Goal: Information Seeking & Learning: Find specific fact

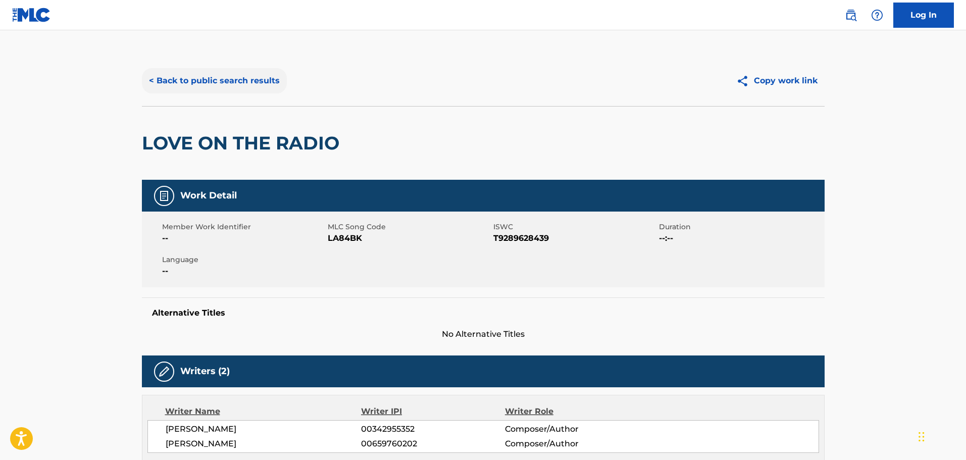
click at [247, 71] on button "< Back to public search results" at bounding box center [214, 80] width 145 height 25
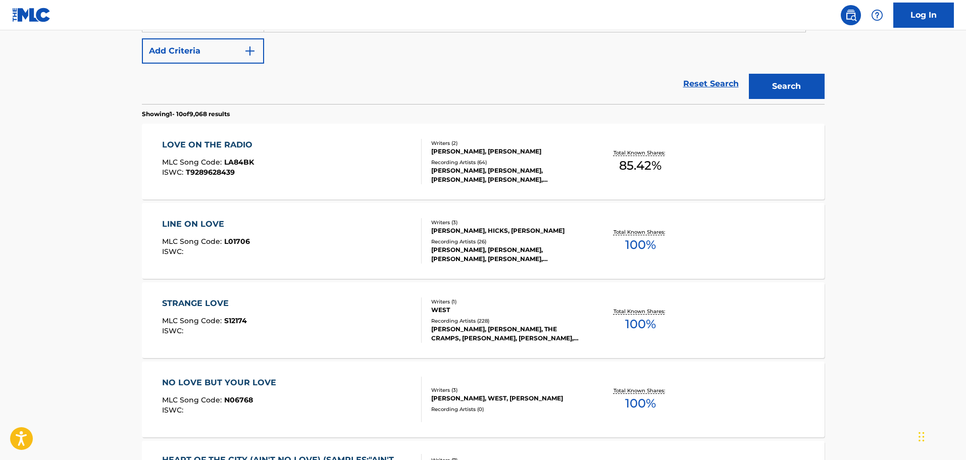
scroll to position [198, 0]
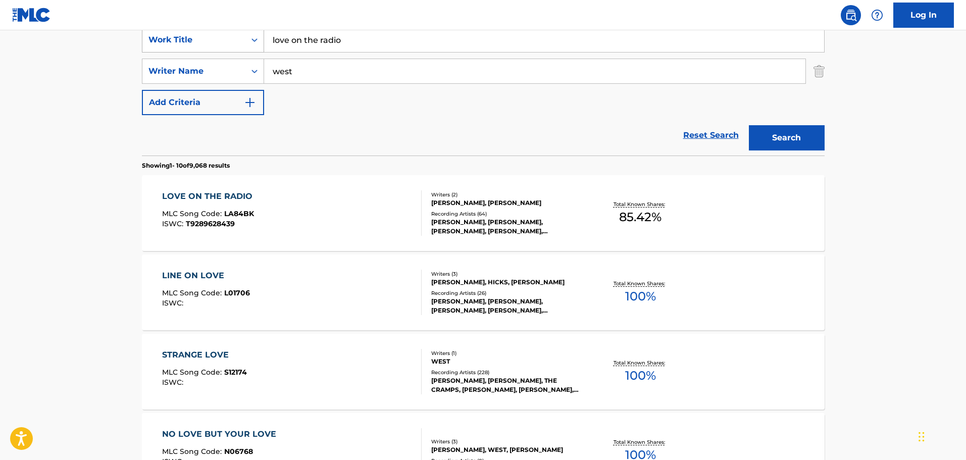
drag, startPoint x: 372, startPoint y: 35, endPoint x: 198, endPoint y: 46, distance: 175.1
click at [198, 46] on div "SearchWithCriteriaed81fab9-7420-4dbd-b5ed-48218f377ffd Work Title love on the r…" at bounding box center [483, 39] width 683 height 25
type input "TBT"
type input "[PERSON_NAME]"
click at [749, 125] on button "Search" at bounding box center [787, 137] width 76 height 25
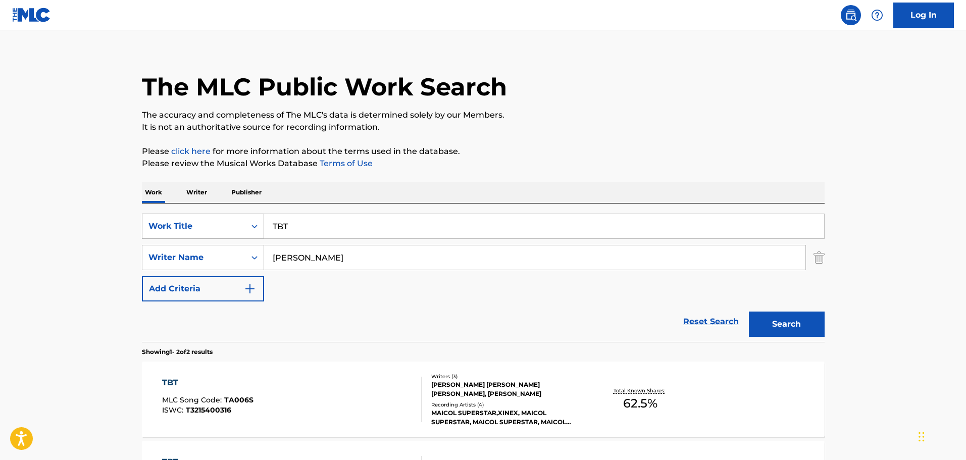
scroll to position [169, 0]
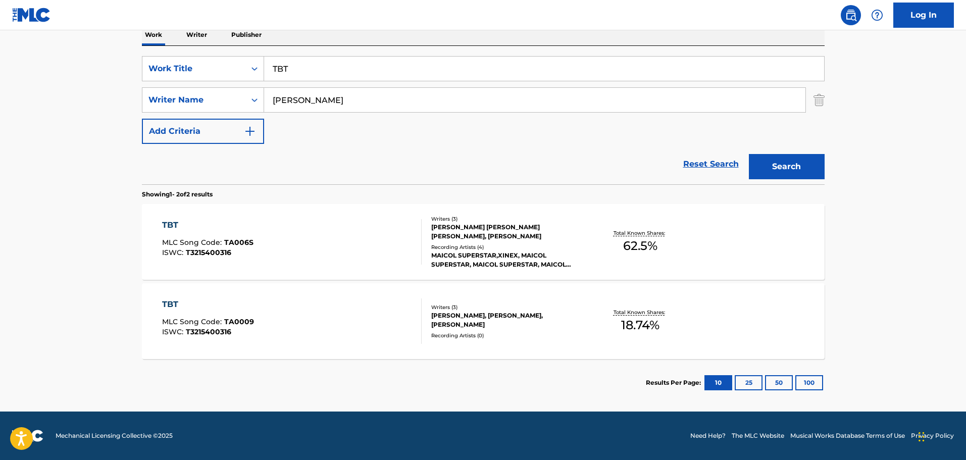
click at [301, 230] on div "TBT MLC Song Code : TA006S ISWC : T3215400316" at bounding box center [292, 241] width 260 height 45
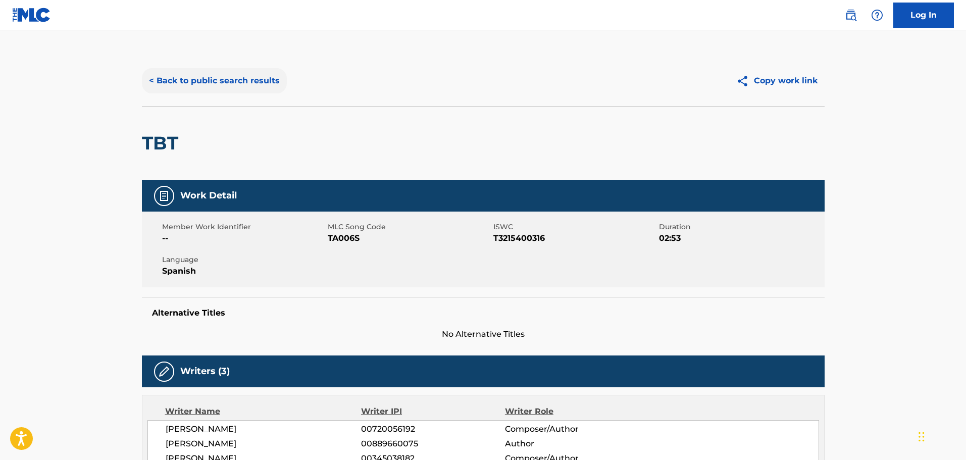
click at [209, 92] on button "< Back to public search results" at bounding box center [214, 80] width 145 height 25
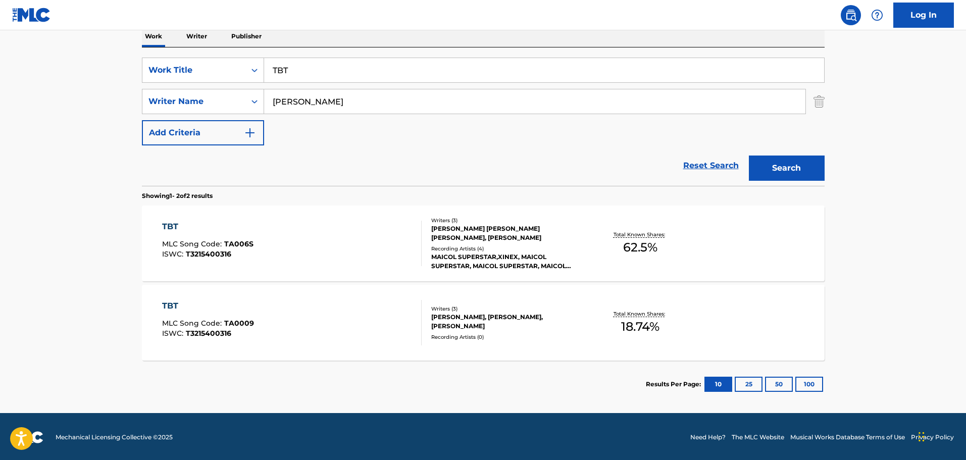
scroll to position [169, 0]
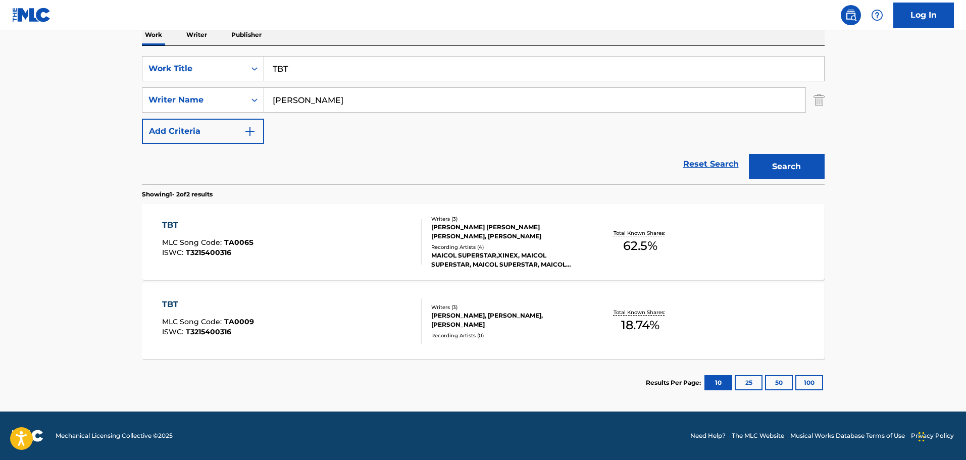
click at [365, 318] on div "TBT MLC Song Code : TA0009 ISWC : T3215400316" at bounding box center [292, 321] width 260 height 45
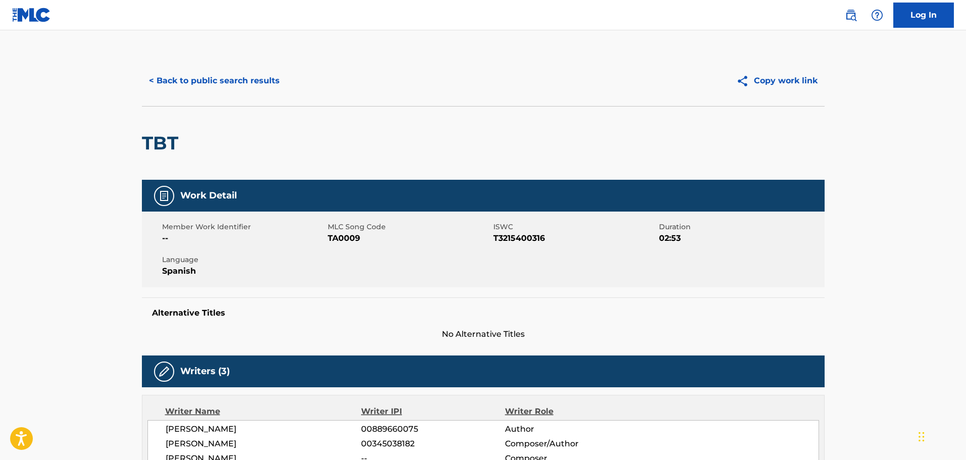
click at [228, 63] on div "< Back to public search results Copy work link" at bounding box center [483, 81] width 683 height 51
click at [230, 79] on button "< Back to public search results" at bounding box center [214, 80] width 145 height 25
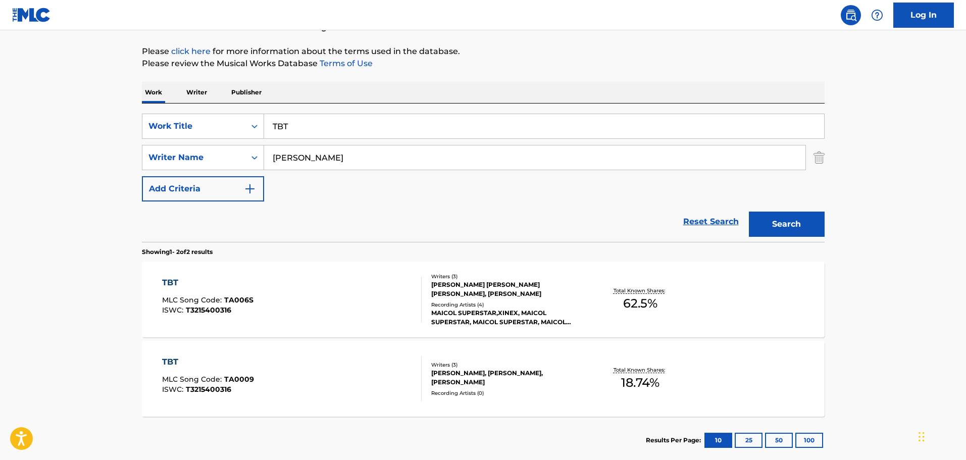
drag, startPoint x: 374, startPoint y: 136, endPoint x: 204, endPoint y: 103, distance: 173.6
click at [204, 103] on div "Work Writer Publisher SearchWithCriteriaed81fab9-7420-4dbd-b5ed-48218f377ffd Wo…" at bounding box center [483, 273] width 683 height 382
type input "she's trouble"
click at [333, 142] on div "SearchWithCriteriaed81fab9-7420-4dbd-b5ed-48218f377ffd Work Title she's trouble…" at bounding box center [483, 158] width 683 height 88
drag, startPoint x: 332, startPoint y: 148, endPoint x: 216, endPoint y: 143, distance: 116.3
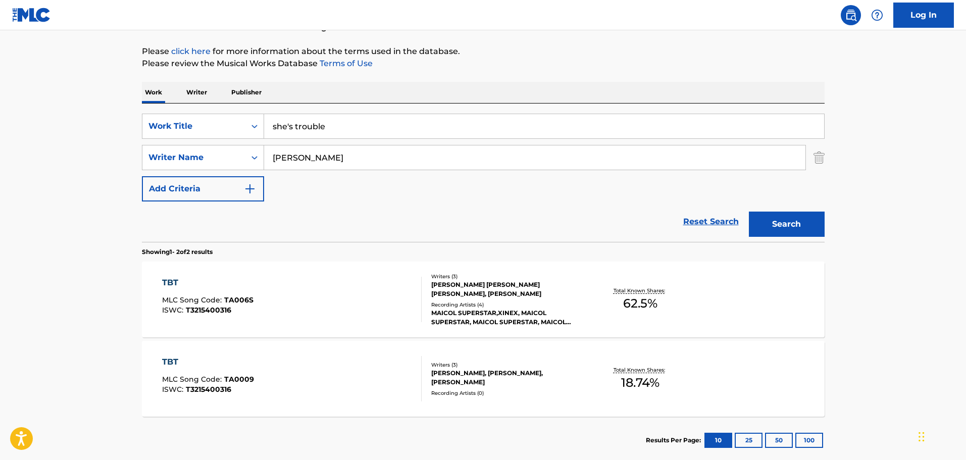
click at [216, 143] on div "SearchWithCriteriaed81fab9-7420-4dbd-b5ed-48218f377ffd Work Title she's trouble…" at bounding box center [483, 158] width 683 height 88
type input "[PERSON_NAME]"
click at [749, 212] on button "Search" at bounding box center [787, 224] width 76 height 25
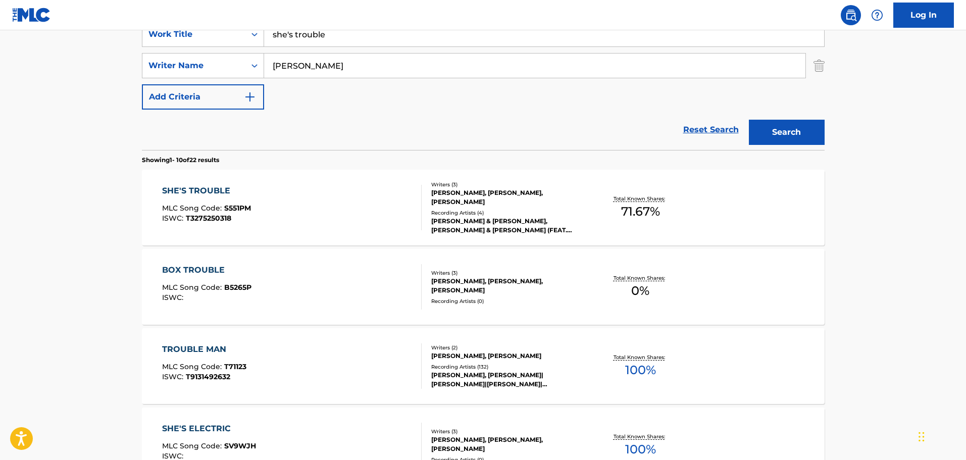
scroll to position [212, 0]
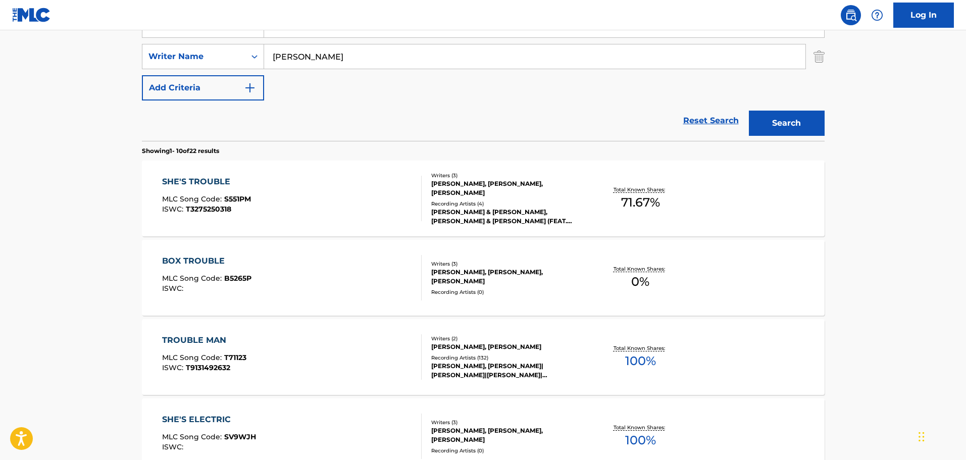
click at [347, 197] on div "SHE'S TROUBLE MLC Song Code : S551PM ISWC : T3275250318" at bounding box center [292, 198] width 260 height 45
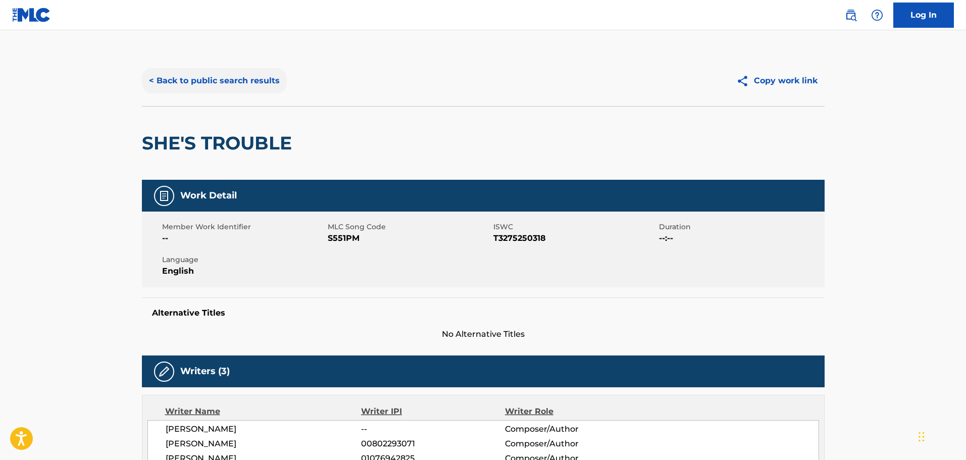
click at [250, 80] on button "< Back to public search results" at bounding box center [214, 80] width 145 height 25
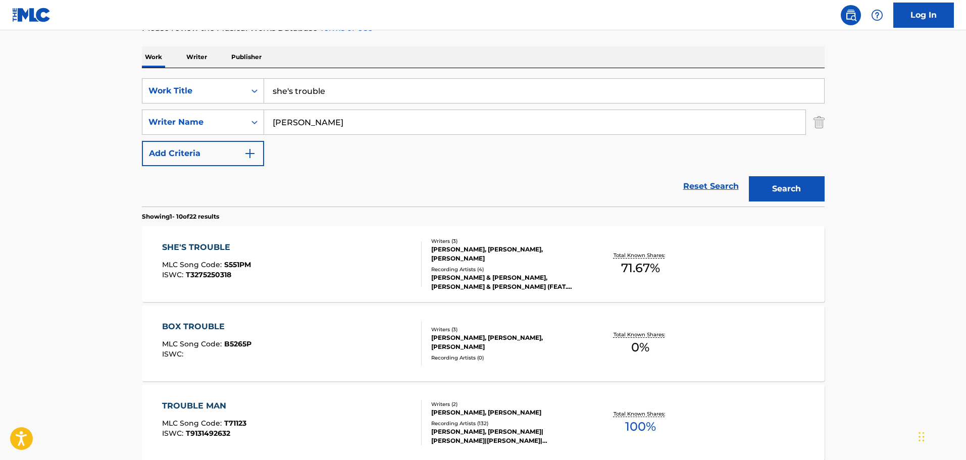
scroll to position [61, 0]
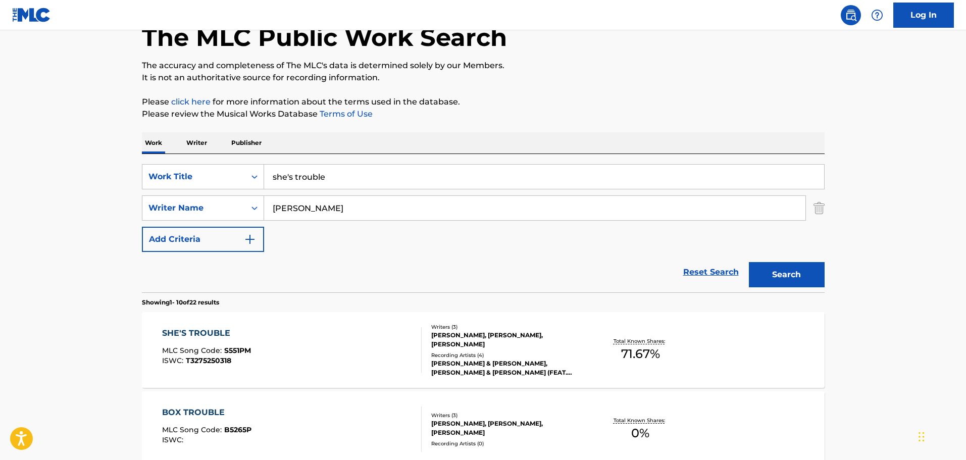
drag, startPoint x: 432, startPoint y: 167, endPoint x: 245, endPoint y: 150, distance: 187.7
type input "live life"
type input "[PERSON_NAME]"
click at [749, 262] on button "Search" at bounding box center [787, 274] width 76 height 25
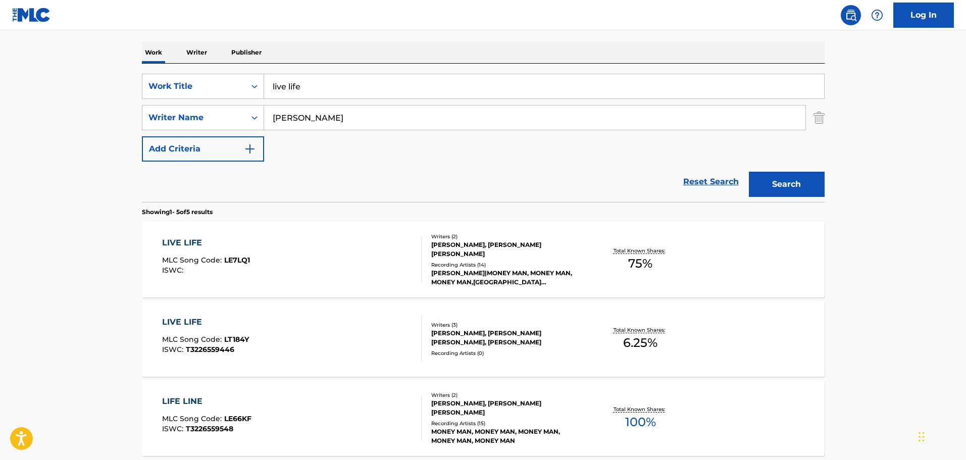
scroll to position [162, 0]
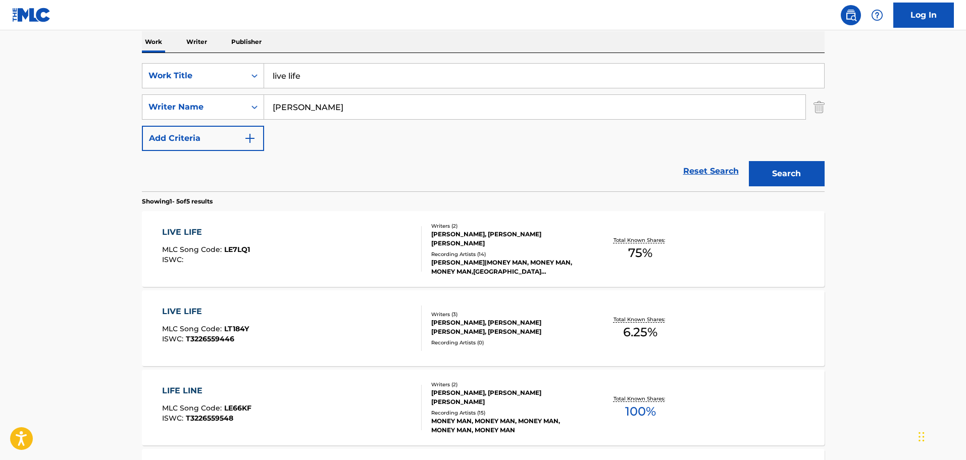
click at [304, 261] on div "LIVE LIFE MLC Song Code : LE7LQ1 ISWC :" at bounding box center [292, 248] width 260 height 45
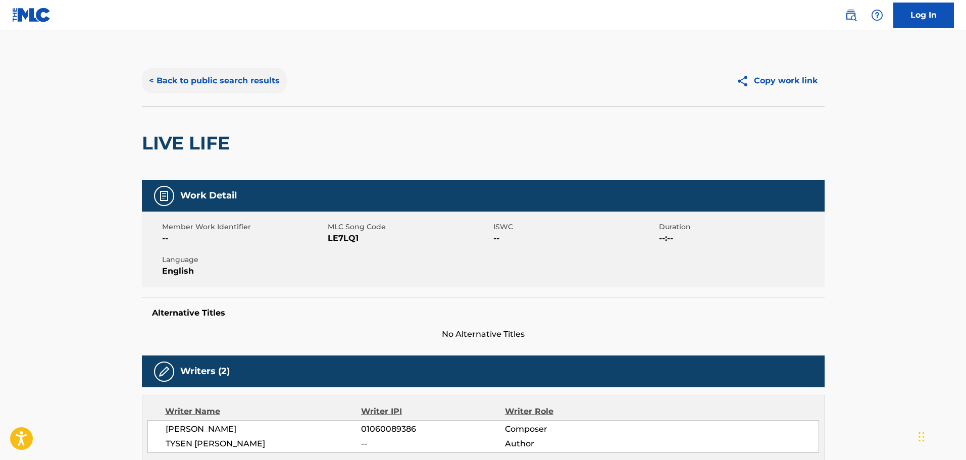
click at [208, 71] on button "< Back to public search results" at bounding box center [214, 80] width 145 height 25
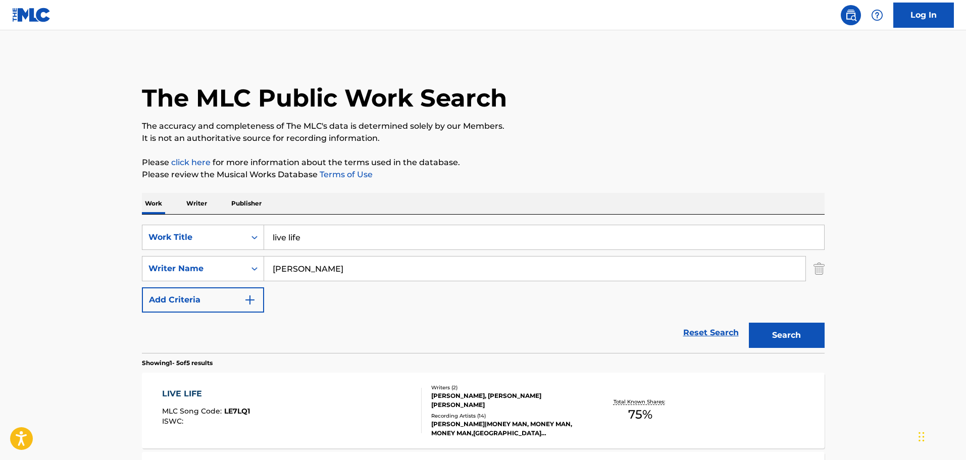
scroll to position [162, 0]
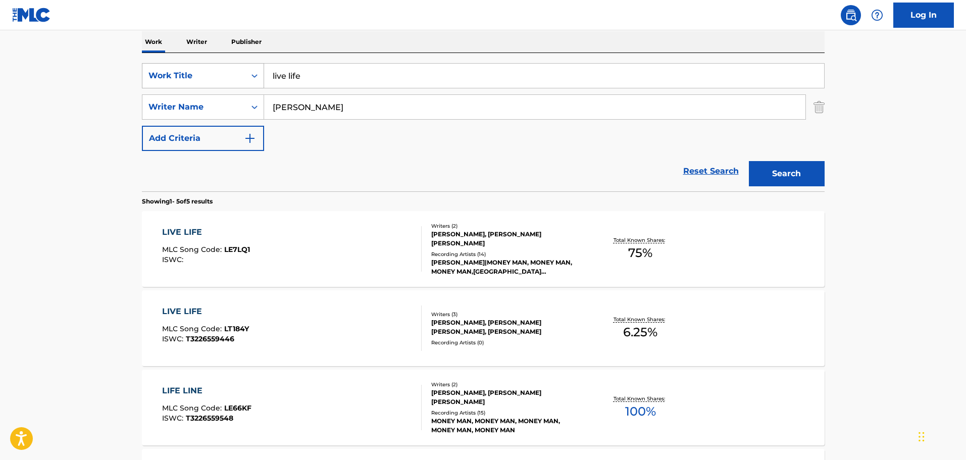
drag, startPoint x: 345, startPoint y: 76, endPoint x: 242, endPoint y: 76, distance: 102.5
click at [242, 76] on div "SearchWithCriteriaed81fab9-7420-4dbd-b5ed-48218f377ffd Work Title live life" at bounding box center [483, 75] width 683 height 25
type input "CATCHING FEELINGS"
type input "[PERSON_NAME]"
click at [749, 161] on button "Search" at bounding box center [787, 173] width 76 height 25
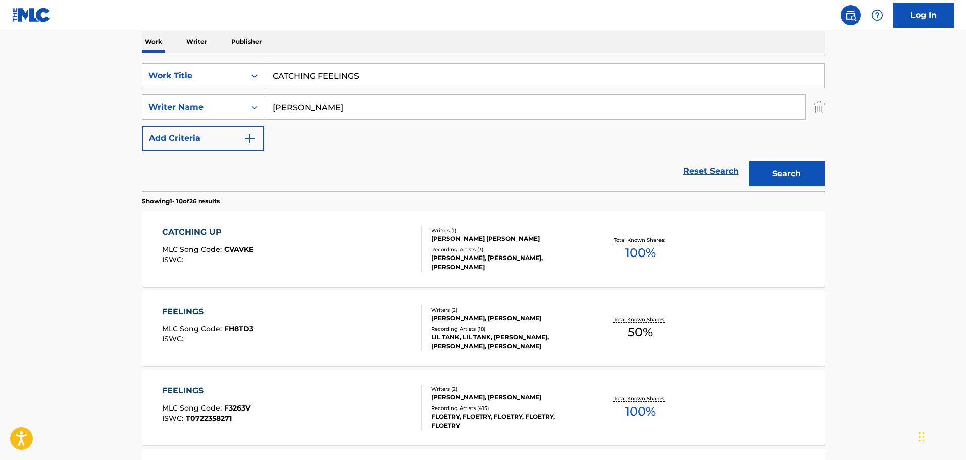
drag, startPoint x: 367, startPoint y: 78, endPoint x: 284, endPoint y: 72, distance: 82.6
click at [284, 72] on input "CATCHING FEELINGS" at bounding box center [544, 76] width 560 height 24
type input "C"
type input "XD"
drag, startPoint x: 338, startPoint y: 115, endPoint x: 252, endPoint y: 110, distance: 87.1
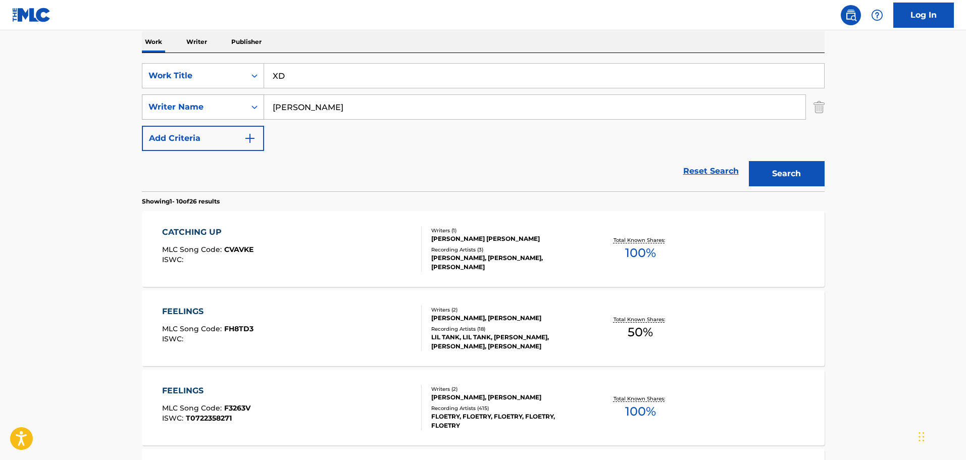
click at [252, 110] on div "SearchWithCriteriac6e716fe-43ee-44af-927e-54e6b1b7fde4 Writer Name [PERSON_NAME]" at bounding box center [483, 106] width 683 height 25
type input "[PERSON_NAME]"
click at [749, 161] on button "Search" at bounding box center [787, 173] width 76 height 25
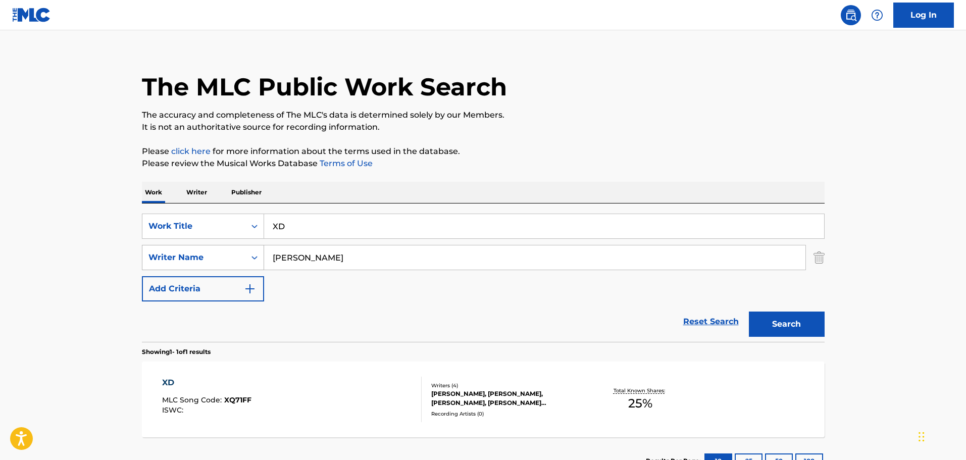
scroll to position [89, 0]
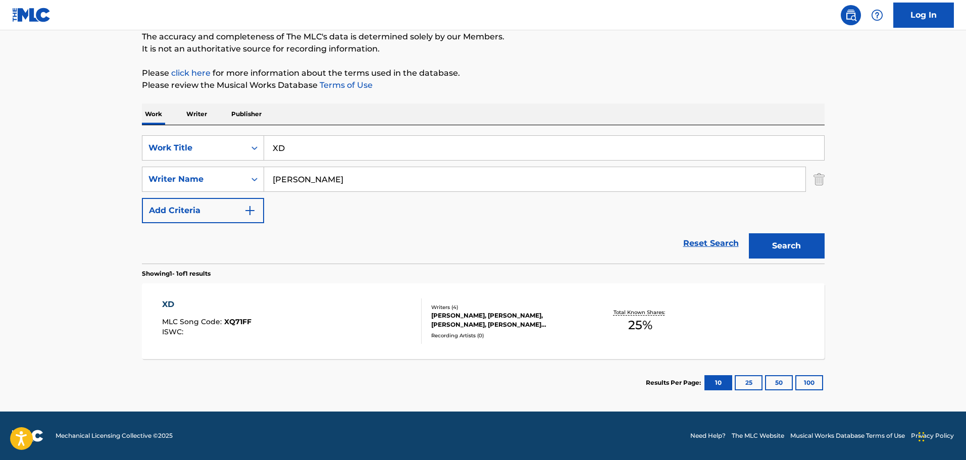
click at [365, 282] on section "XD MLC Song Code : XQ71FF ISWC : Writers ( 4 ) [PERSON_NAME], [PERSON_NAME], [P…" at bounding box center [483, 318] width 683 height 81
click at [364, 297] on div "XD MLC Song Code : XQ71FF ISWC : Writers ( 4 ) [PERSON_NAME], [PERSON_NAME], [P…" at bounding box center [483, 321] width 683 height 76
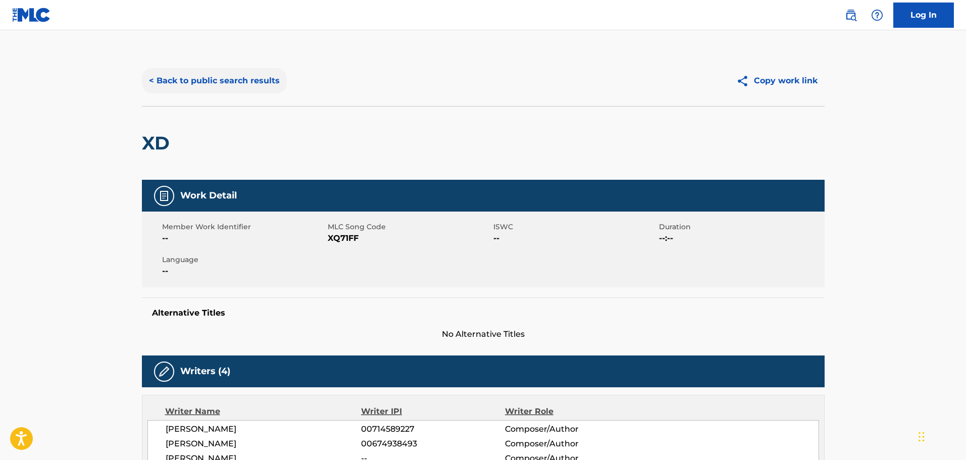
click at [253, 76] on button "< Back to public search results" at bounding box center [214, 80] width 145 height 25
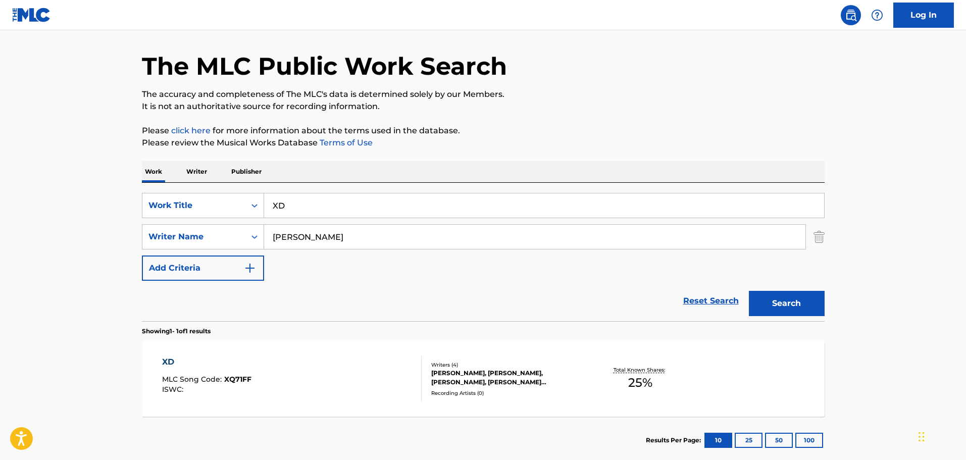
drag, startPoint x: 415, startPoint y: 209, endPoint x: 249, endPoint y: 170, distance: 170.7
click at [249, 170] on div "Work Writer Publisher SearchWithCriteriaed81fab9-7420-4dbd-b5ed-48218f377ffd Wo…" at bounding box center [483, 312] width 683 height 303
type input "WHAT NEXT"
drag, startPoint x: 350, startPoint y: 230, endPoint x: 116, endPoint y: 214, distance: 234.5
click at [101, 214] on main "The MLC Public Work Search The accuracy and completeness of The MLC's data is d…" at bounding box center [483, 233] width 966 height 471
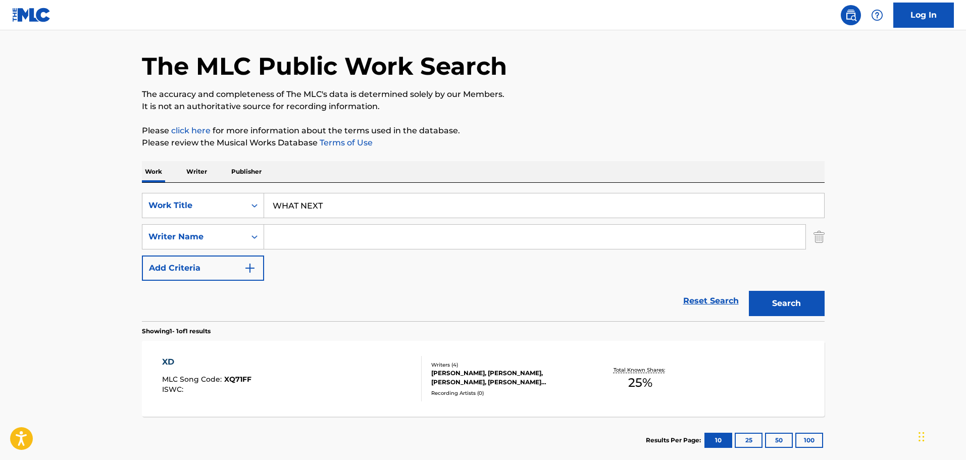
paste input "[PERSON_NAME]"
type input "[PERSON_NAME]"
click at [810, 292] on button "Search" at bounding box center [787, 303] width 76 height 25
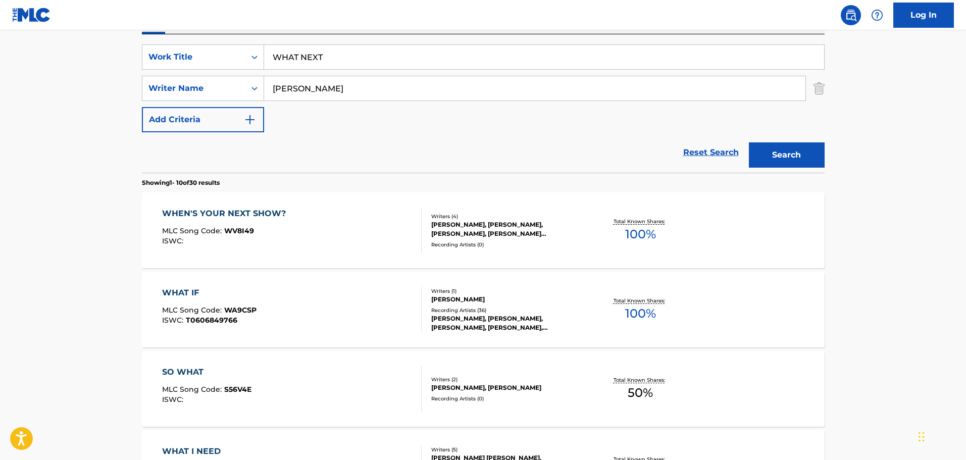
scroll to position [163, 0]
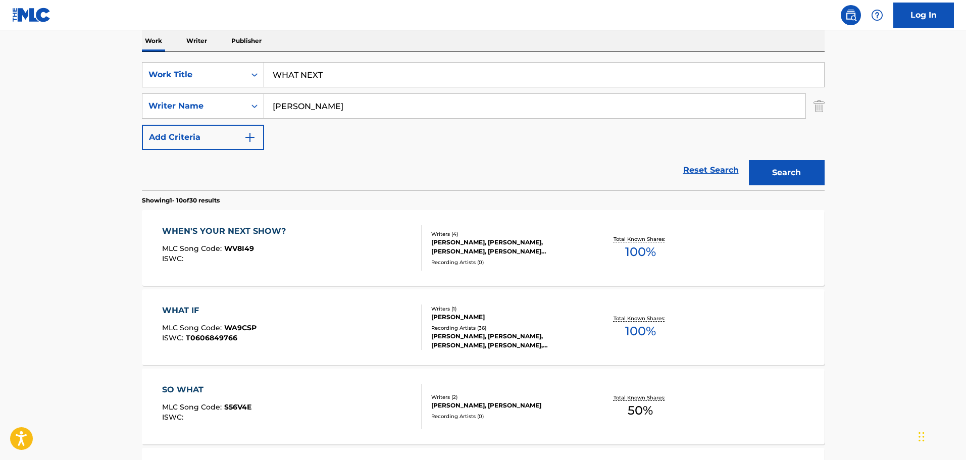
drag, startPoint x: 356, startPoint y: 71, endPoint x: 114, endPoint y: 85, distance: 241.9
click at [114, 85] on main "The MLC Public Work Search The accuracy and completeness of The MLC's data is d…" at bounding box center [483, 462] width 966 height 1189
type input "be the moon for you"
type input "[PERSON_NAME]"
click at [749, 160] on button "Search" at bounding box center [787, 172] width 76 height 25
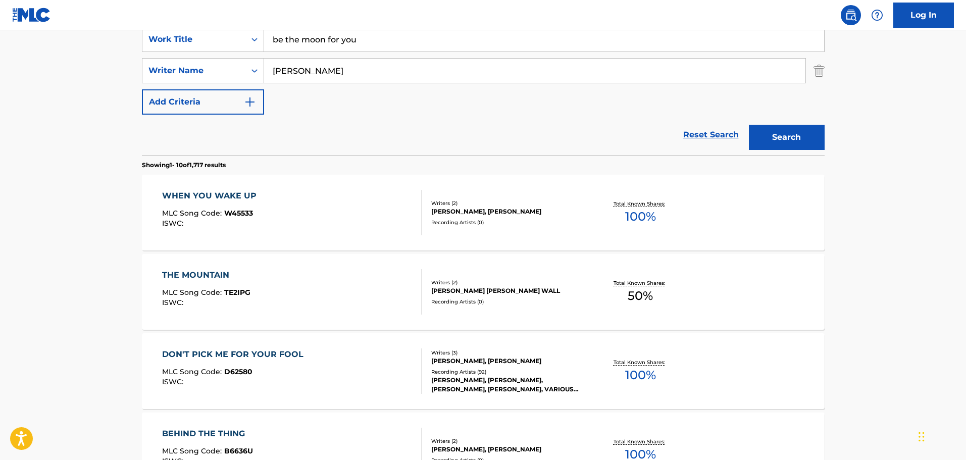
scroll to position [112, 0]
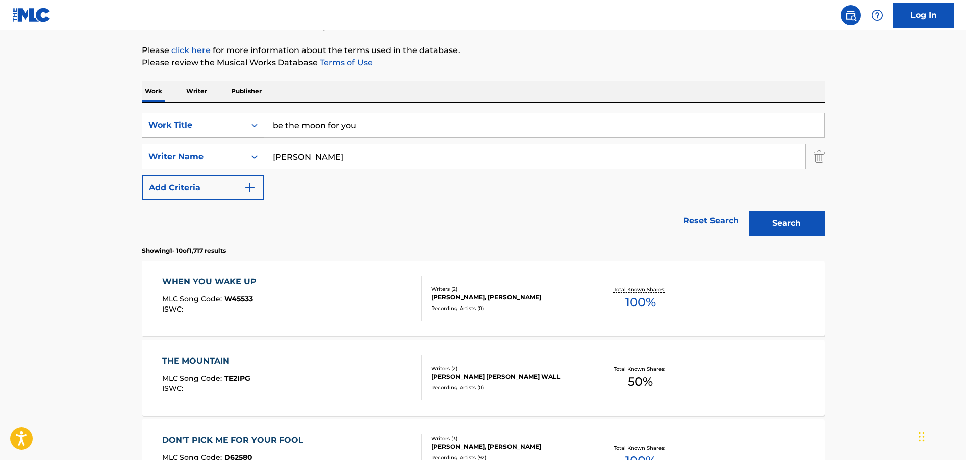
drag, startPoint x: 370, startPoint y: 128, endPoint x: 167, endPoint y: 120, distance: 203.2
click at [167, 120] on div "SearchWithCriteriaed81fab9-7420-4dbd-b5ed-48218f377ffd Work Title be the moon f…" at bounding box center [483, 125] width 683 height 25
type input "creeping, shifting sand"
type input "[PERSON_NAME]"
click at [824, 214] on button "Search" at bounding box center [787, 223] width 76 height 25
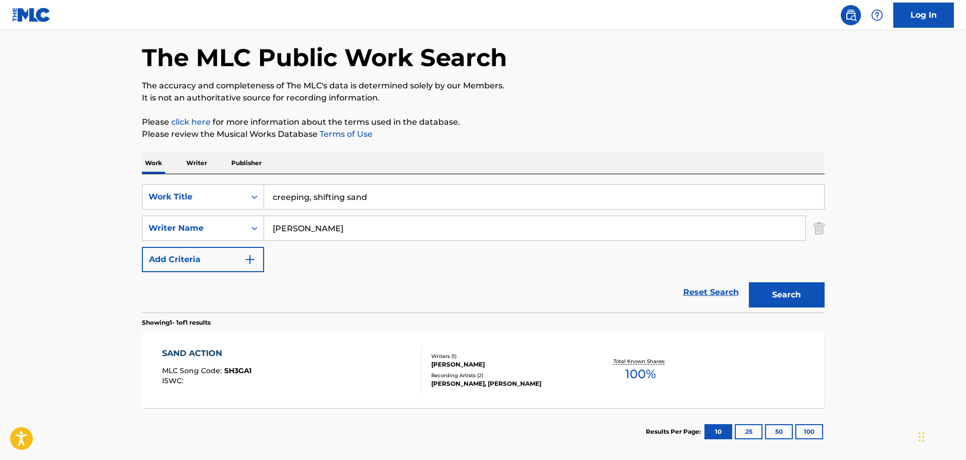
scroll to position [89, 0]
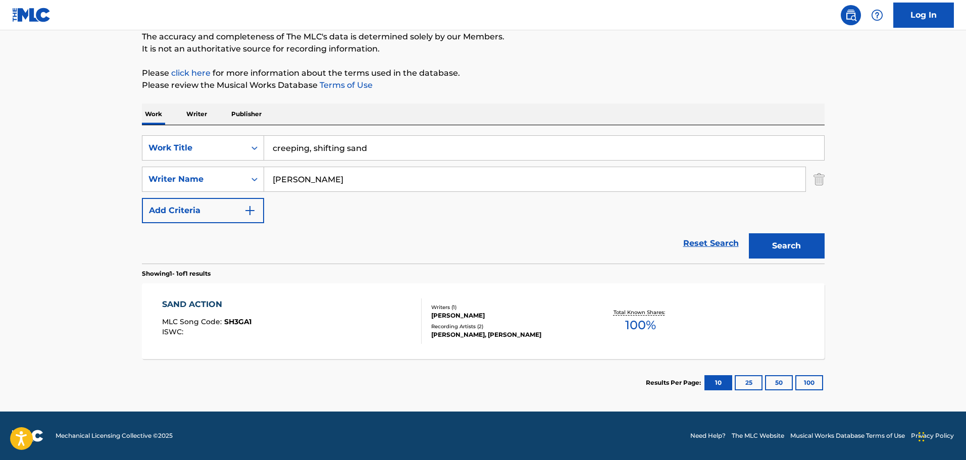
drag, startPoint x: 368, startPoint y: 143, endPoint x: 290, endPoint y: 136, distance: 78.1
click at [290, 136] on input "creeping, shifting sand" at bounding box center [544, 148] width 560 height 24
type input "c"
type input "lion"
drag, startPoint x: 326, startPoint y: 191, endPoint x: 248, endPoint y: 188, distance: 78.8
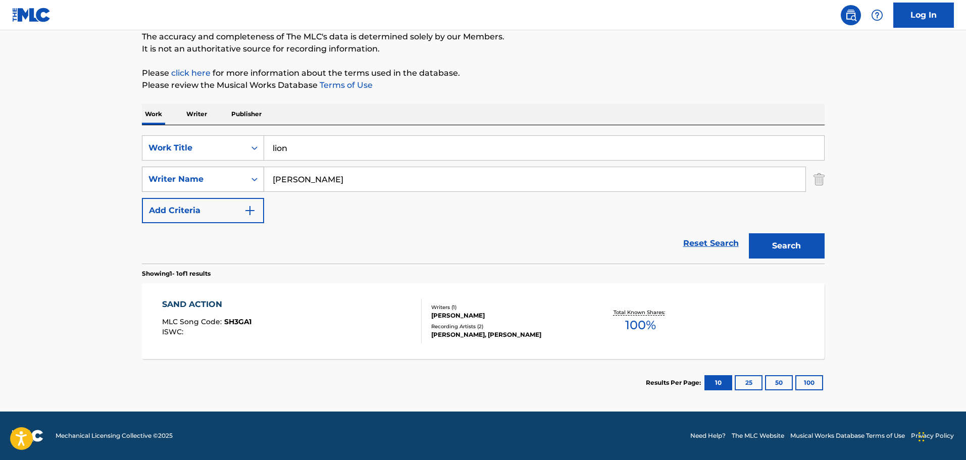
click at [248, 188] on div "SearchWithCriteriac6e716fe-43ee-44af-927e-54e6b1b7fde4 Writer Name [PERSON_NAME]" at bounding box center [483, 179] width 683 height 25
type input "[PERSON_NAME]"
click at [749, 233] on button "Search" at bounding box center [787, 245] width 76 height 25
click at [322, 304] on div "LION MLC Song Code : LT39SU ISWC : T3352169605" at bounding box center [292, 321] width 260 height 45
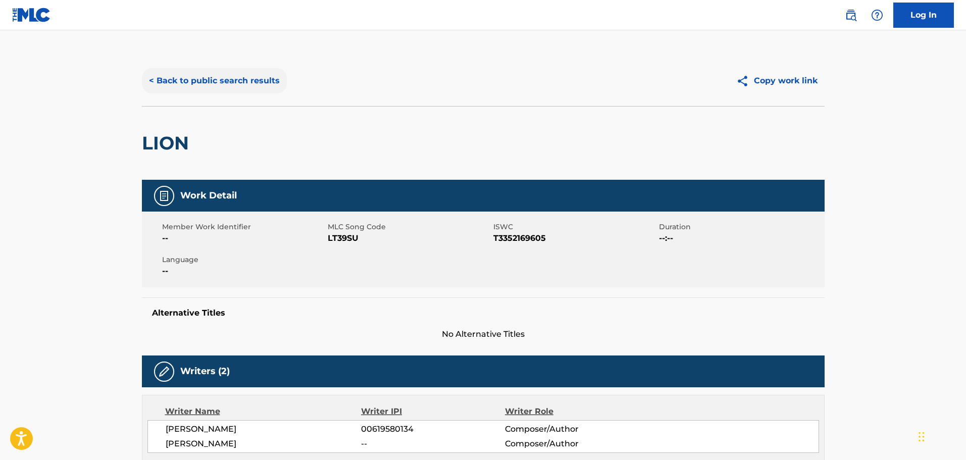
click at [229, 81] on button "< Back to public search results" at bounding box center [214, 80] width 145 height 25
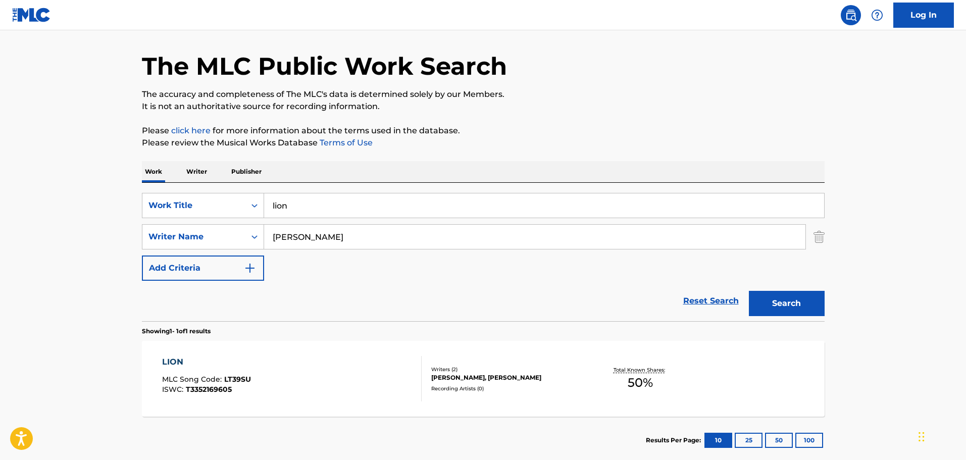
drag, startPoint x: 374, startPoint y: 200, endPoint x: 219, endPoint y: 191, distance: 154.8
click at [219, 191] on div "SearchWithCriteriaed81fab9-7420-4dbd-b5ed-48218f377ffd Work Title lion SearchWi…" at bounding box center [483, 252] width 683 height 138
type input "gut feelings"
type input "[PERSON_NAME]"
click at [749, 291] on button "Search" at bounding box center [787, 303] width 76 height 25
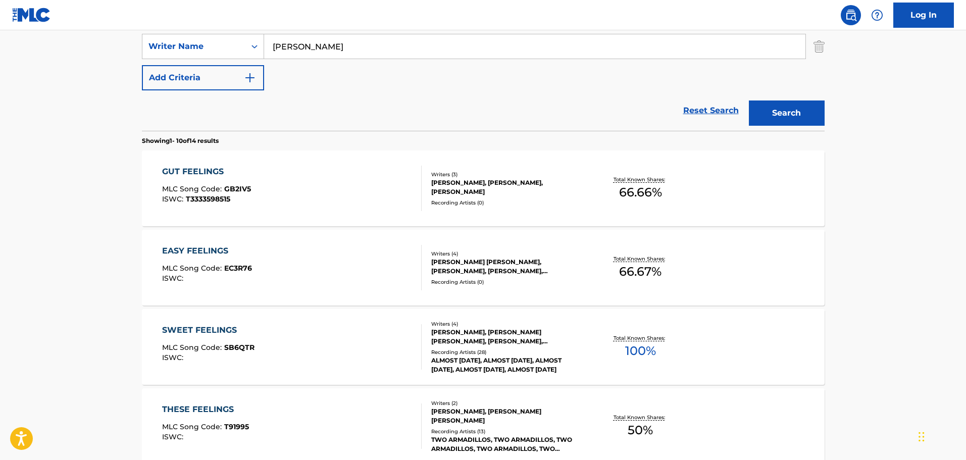
scroll to position [234, 0]
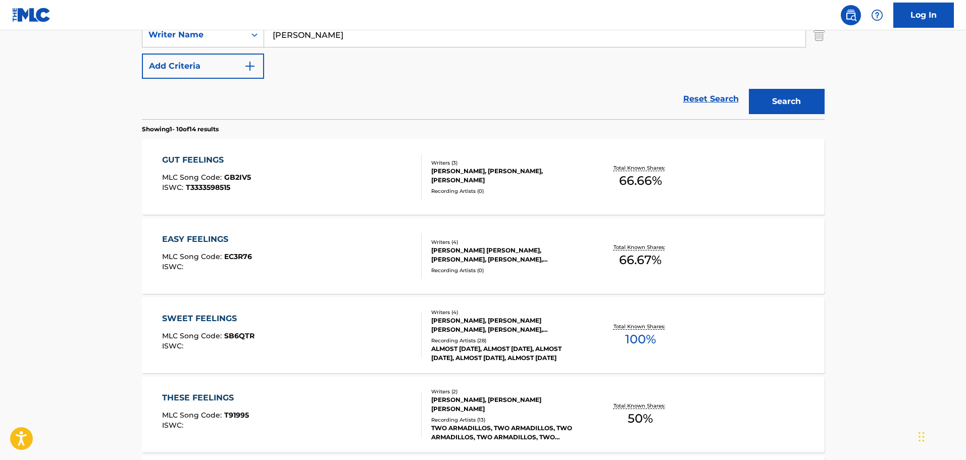
click at [300, 180] on div "GUT FEELINGS MLC Song Code : GB2IV5 ISWC : T3333598515" at bounding box center [292, 176] width 260 height 45
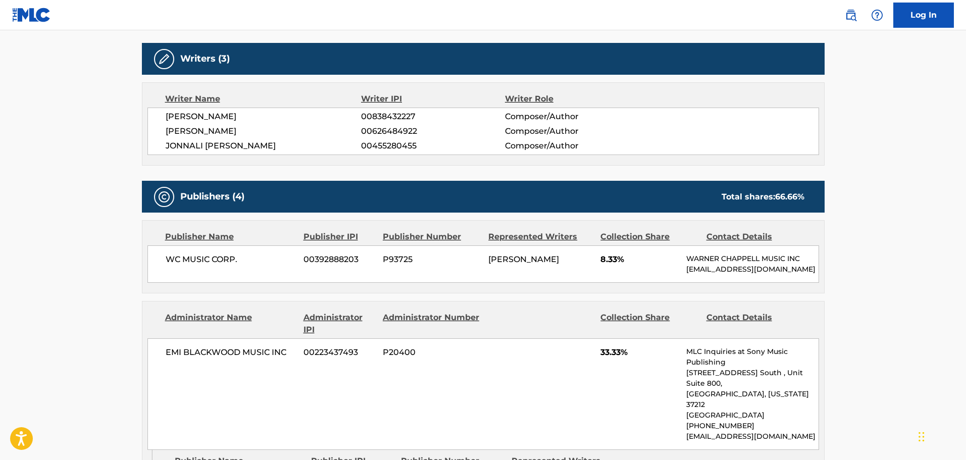
scroll to position [161, 0]
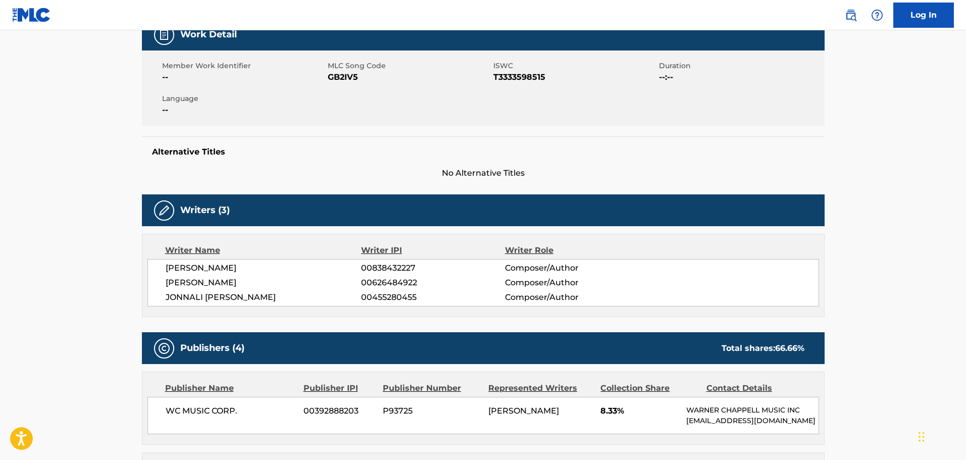
click at [518, 75] on span "T3333598515" at bounding box center [575, 77] width 163 height 12
copy span "T3333598515"
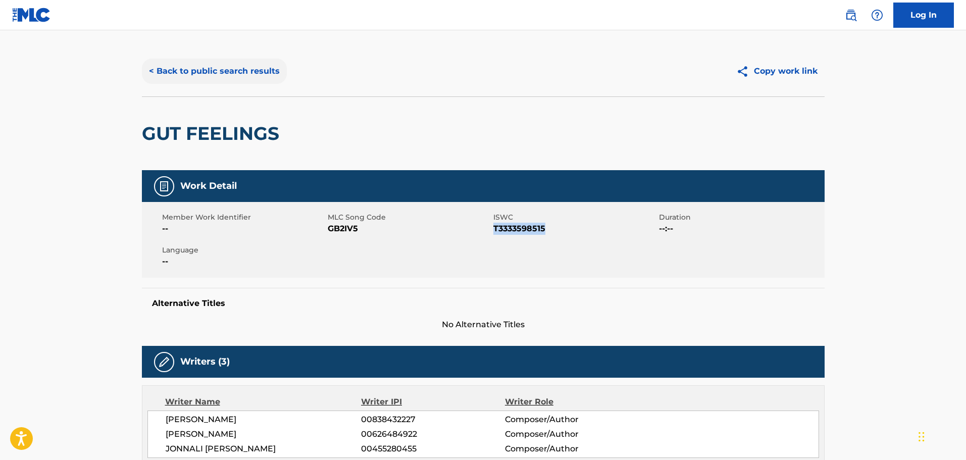
click at [239, 69] on button "< Back to public search results" at bounding box center [214, 71] width 145 height 25
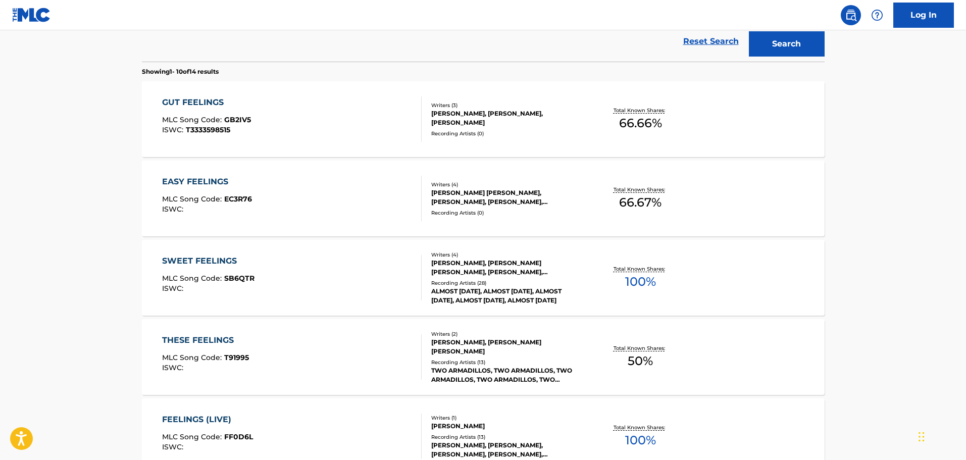
scroll to position [190, 0]
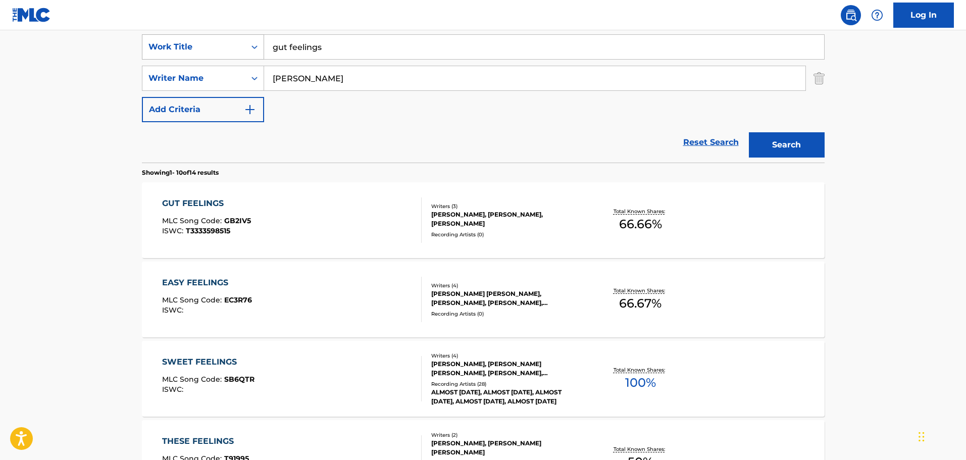
drag, startPoint x: 384, startPoint y: 48, endPoint x: 239, endPoint y: 45, distance: 145.0
click at [239, 45] on div "SearchWithCriteriaed81fab9-7420-4dbd-b5ed-48218f377ffd Work Title gut feelings" at bounding box center [483, 46] width 683 height 25
type input "LIPSYNC"
type input "[PERSON_NAME]"
click at [749, 132] on button "Search" at bounding box center [787, 144] width 76 height 25
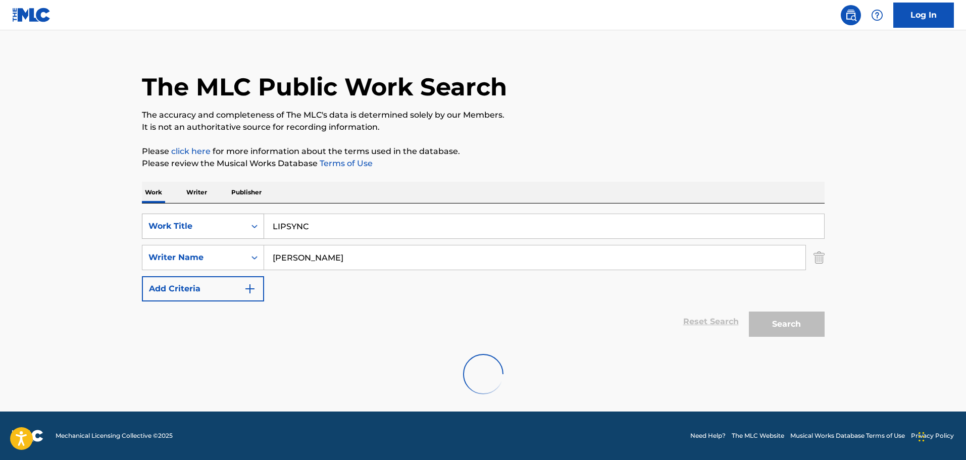
scroll to position [0, 0]
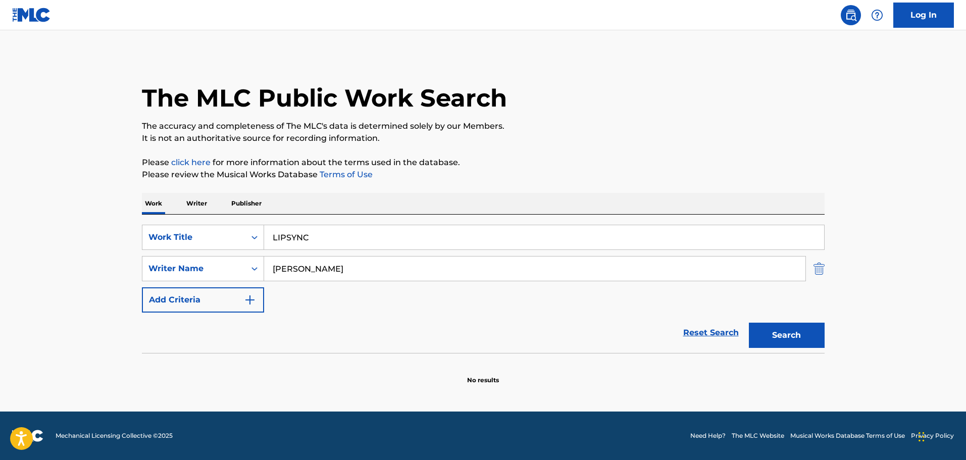
click at [821, 270] on img "Search Form" at bounding box center [819, 268] width 11 height 25
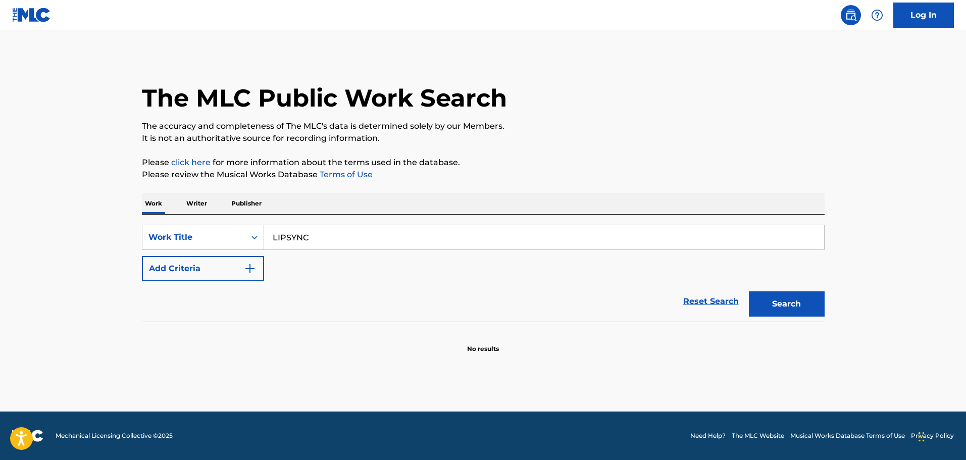
drag, startPoint x: 509, startPoint y: 228, endPoint x: 284, endPoint y: 210, distance: 225.5
click at [284, 210] on div "Work Writer Publisher SearchWithCriteriaed81fab9-7420-4dbd-b5ed-48218f377ffd Wo…" at bounding box center [483, 273] width 683 height 161
type input "L"
paste input "SPINNING INTUITION"
click at [758, 300] on button "Search" at bounding box center [787, 303] width 76 height 25
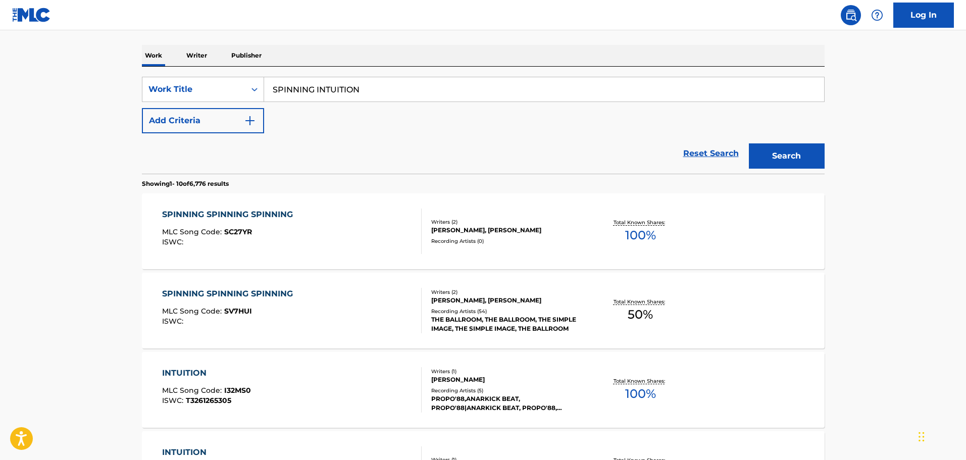
scroll to position [152, 0]
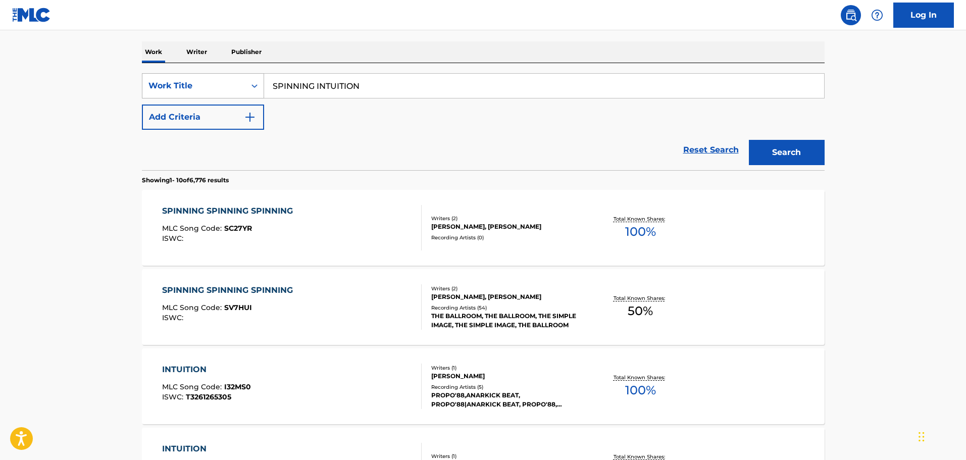
drag, startPoint x: 431, startPoint y: 85, endPoint x: 258, endPoint y: 85, distance: 173.8
click at [258, 85] on div "SearchWithCriteriaed81fab9-7420-4dbd-b5ed-48218f377ffd Work Title SPINNING INTU…" at bounding box center [483, 85] width 683 height 25
type input "TIME TO MAKE A BETTER DAY"
click at [749, 140] on button "Search" at bounding box center [787, 152] width 76 height 25
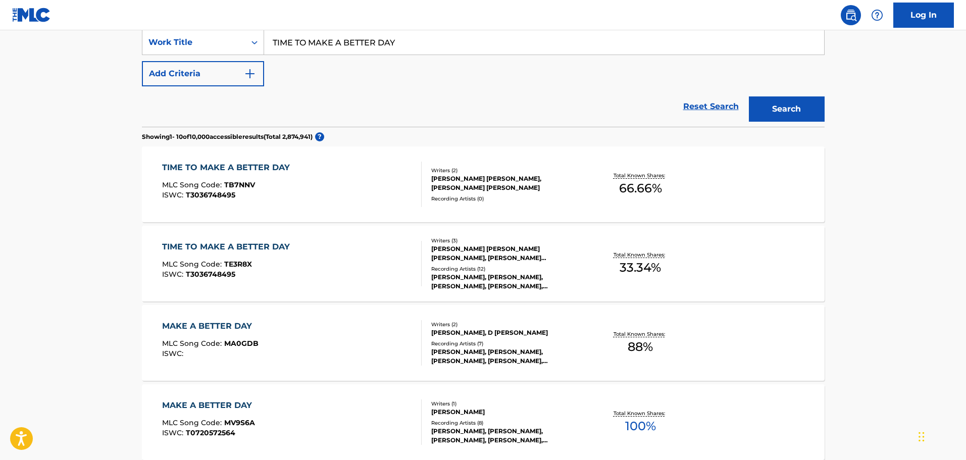
scroll to position [202, 0]
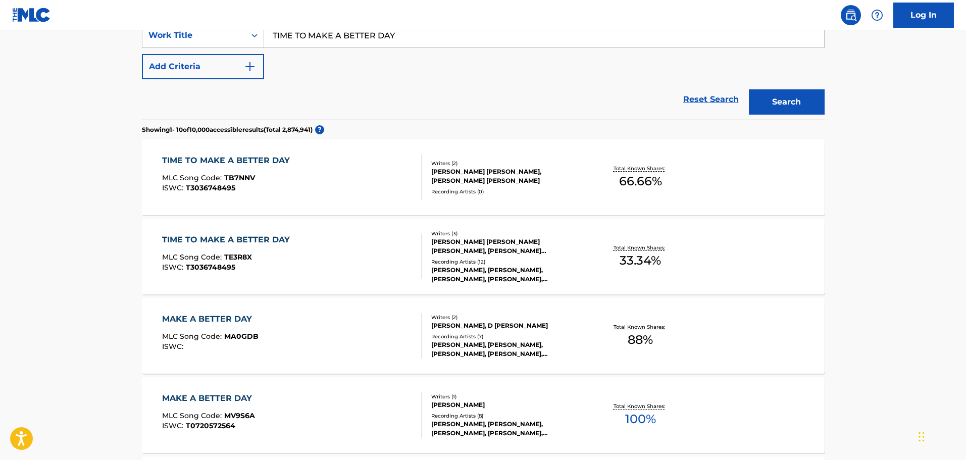
click at [321, 238] on div "TIME TO MAKE A BETTER DAY MLC Song Code : TE3R8X ISWC : T3036748495" at bounding box center [292, 256] width 260 height 45
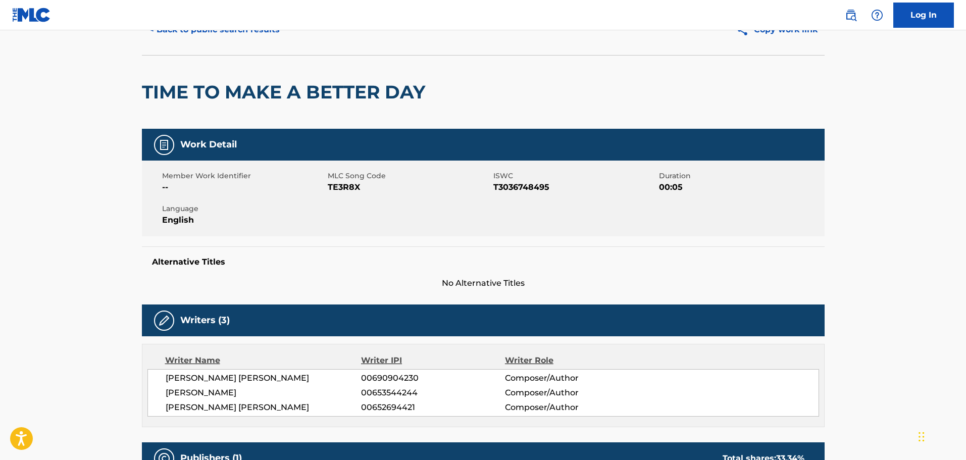
scroll to position [51, 0]
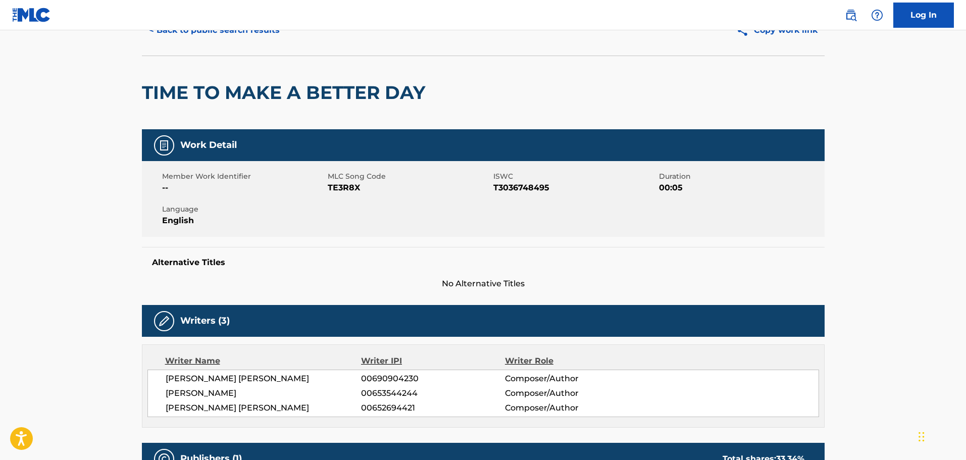
click at [269, 60] on div "TIME TO MAKE A BETTER DAY" at bounding box center [286, 92] width 288 height 73
click at [243, 28] on nav "Log In" at bounding box center [483, 15] width 966 height 30
click at [246, 33] on button "< Back to public search results" at bounding box center [214, 30] width 145 height 25
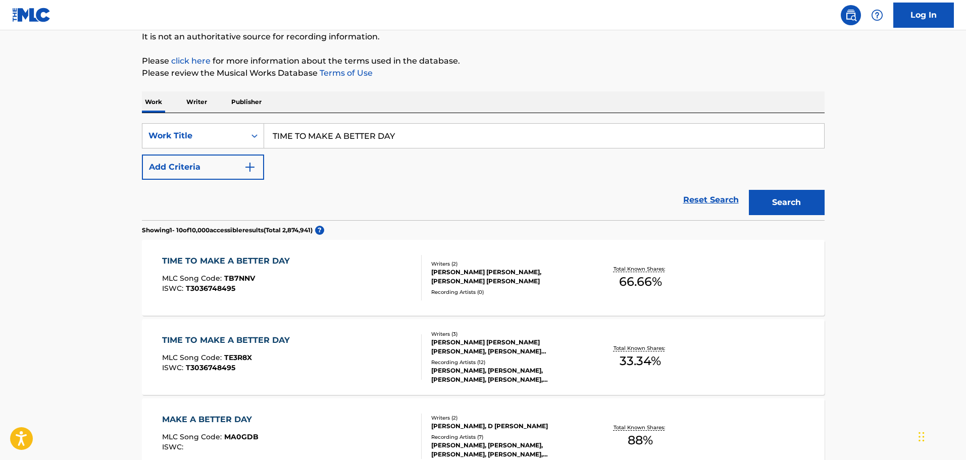
scroll to position [101, 0]
drag, startPoint x: 438, startPoint y: 124, endPoint x: 253, endPoint y: 119, distance: 185.0
click at [253, 119] on div "SearchWithCriteriaed81fab9-7420-4dbd-b5ed-48218f377ffd Work Title TIME TO MAKE …" at bounding box center [483, 167] width 683 height 107
type input "WE CAN'T BE NO ONE BUT US"
click at [749, 190] on button "Search" at bounding box center [787, 202] width 76 height 25
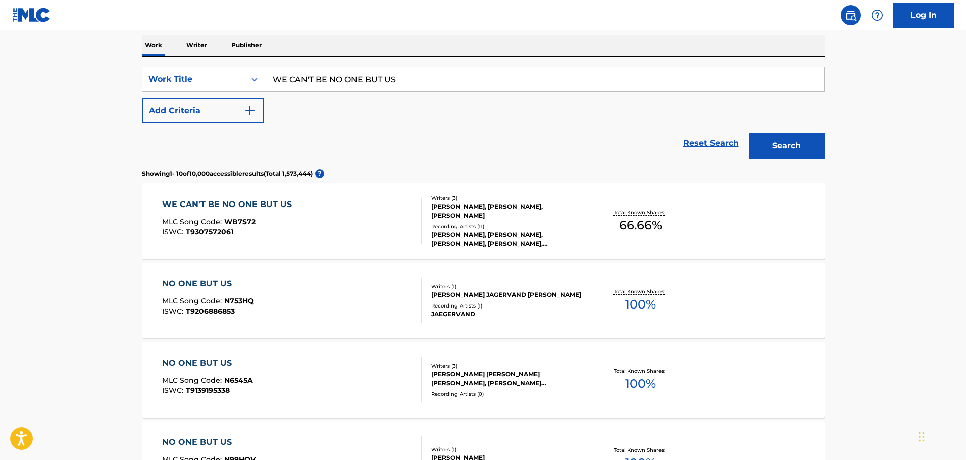
scroll to position [202, 0]
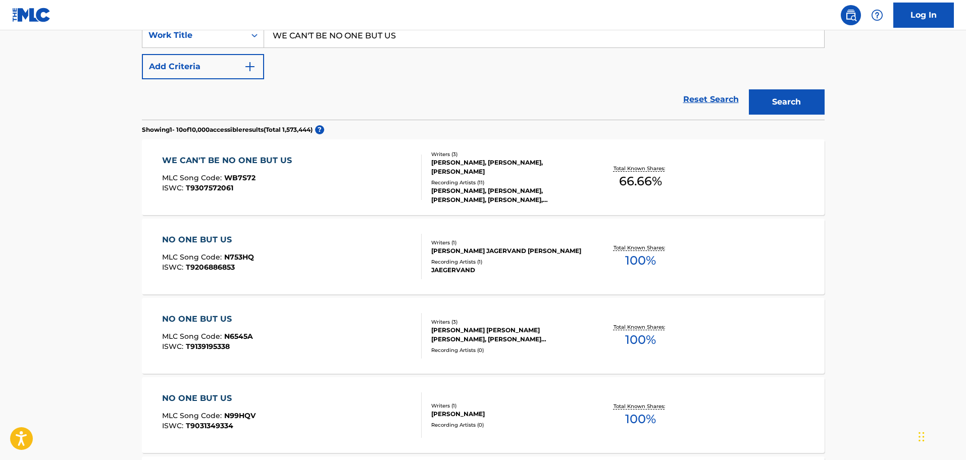
click at [318, 176] on div "WE CAN'T BE NO ONE BUT US MLC Song Code : WB7S72 ISWC : T9307572061" at bounding box center [292, 177] width 260 height 45
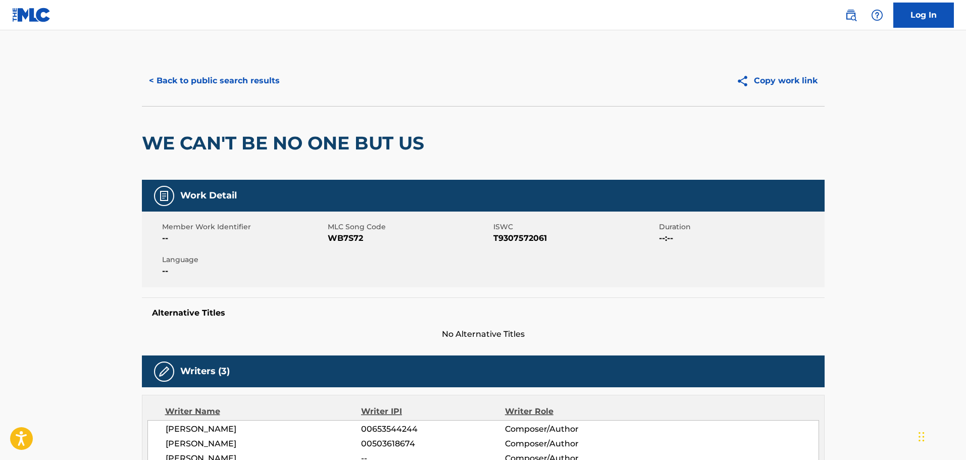
click at [221, 82] on button "< Back to public search results" at bounding box center [214, 80] width 145 height 25
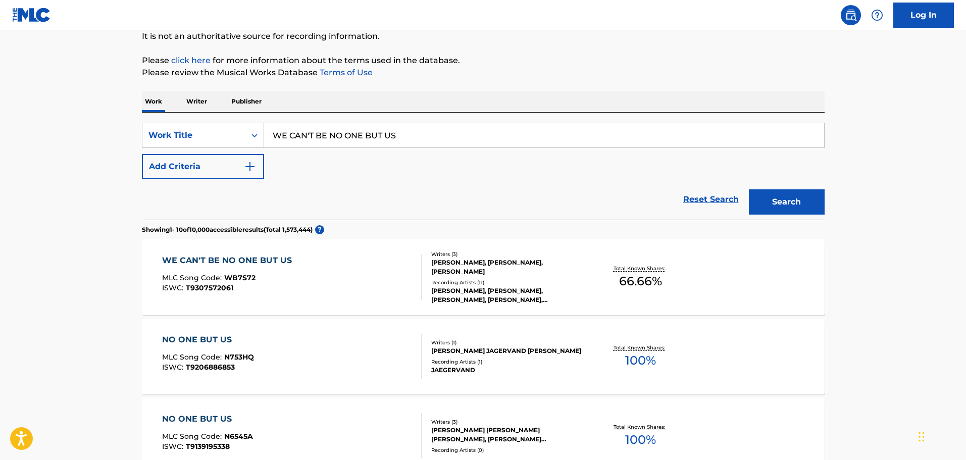
scroll to position [101, 0]
click at [417, 121] on div "SearchWithCriteriaed81fab9-7420-4dbd-b5ed-48218f377ffd Work Title WE CAN'T BE N…" at bounding box center [483, 167] width 683 height 107
drag, startPoint x: 419, startPoint y: 130, endPoint x: 263, endPoint y: 126, distance: 155.6
click at [263, 126] on div "SearchWithCriteriaed81fab9-7420-4dbd-b5ed-48218f377ffd Work Title WE CAN'T BE N…" at bounding box center [483, 136] width 683 height 25
type input "ROOM 32"
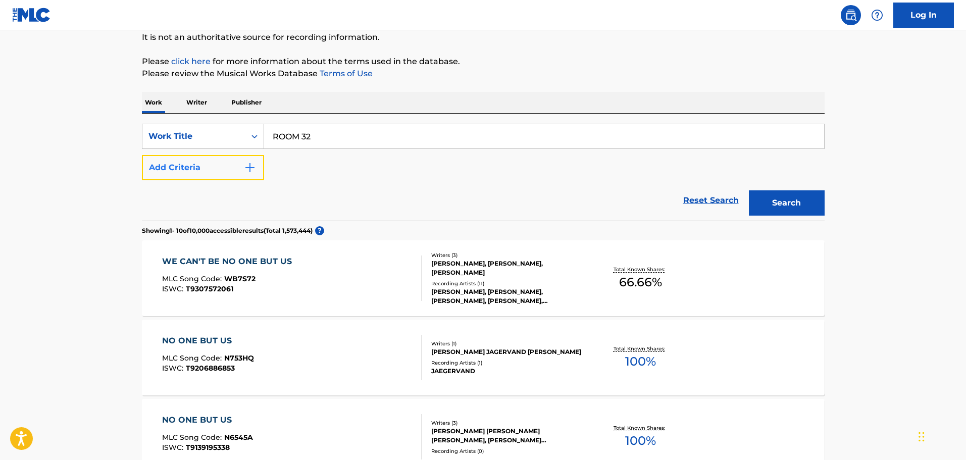
click at [238, 174] on button "Add Criteria" at bounding box center [203, 167] width 122 height 25
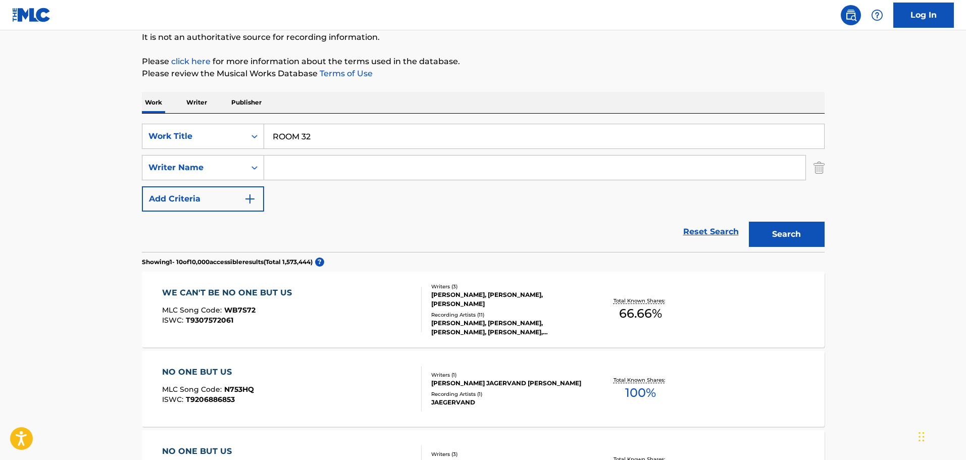
click at [288, 157] on input "Search Form" at bounding box center [535, 168] width 542 height 24
type input "[PERSON_NAME]"
click at [799, 227] on button "Search" at bounding box center [787, 234] width 76 height 25
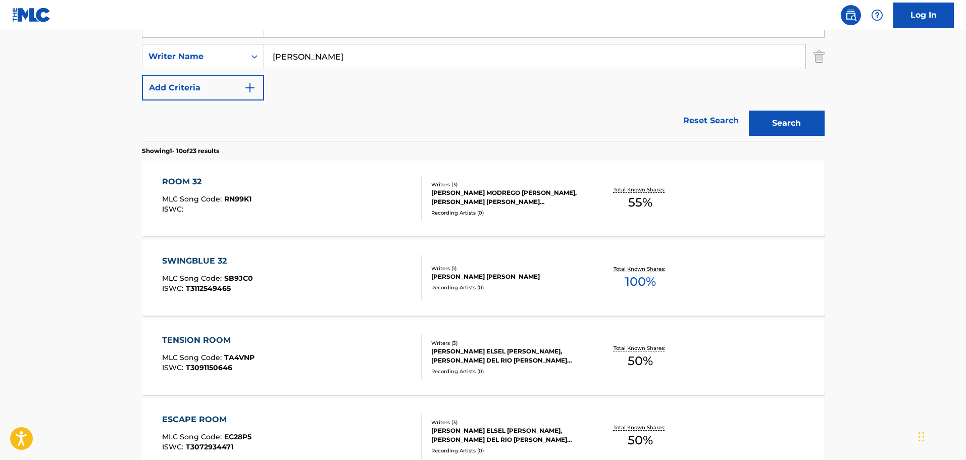
scroll to position [213, 0]
click at [361, 197] on div "ROOM 32 MLC Song Code : RN99K1 ISWC :" at bounding box center [292, 197] width 260 height 45
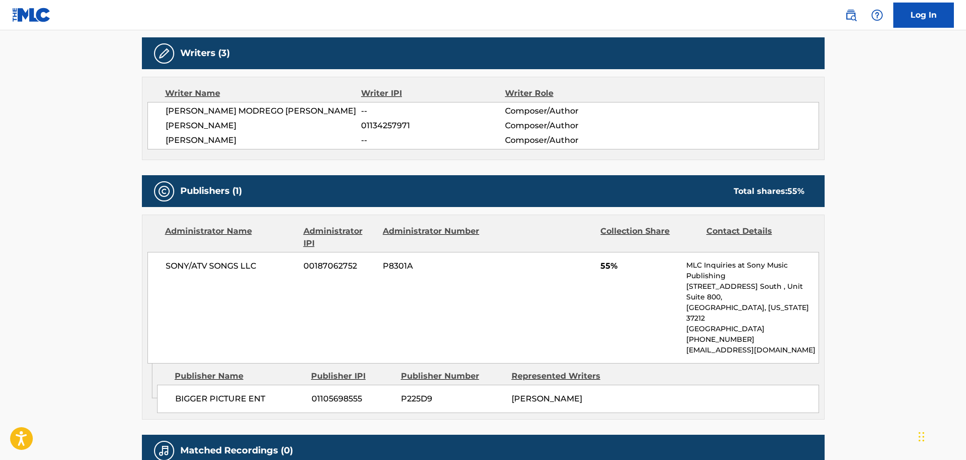
scroll to position [354, 0]
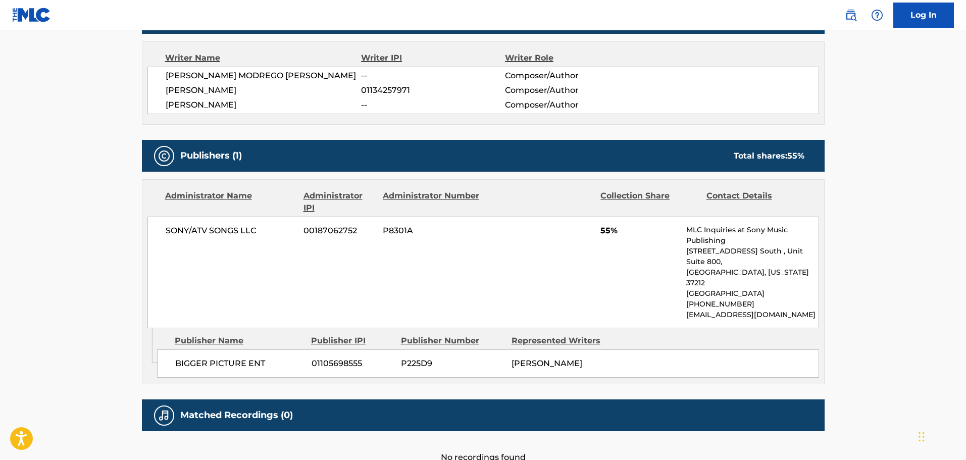
click at [253, 107] on span "[PERSON_NAME]" at bounding box center [264, 105] width 196 height 12
copy span "[PERSON_NAME]"
click at [232, 79] on span "[PERSON_NAME] MODREGO [PERSON_NAME]" at bounding box center [264, 76] width 196 height 12
click at [184, 73] on span "[PERSON_NAME] MODREGO [PERSON_NAME]" at bounding box center [264, 76] width 196 height 12
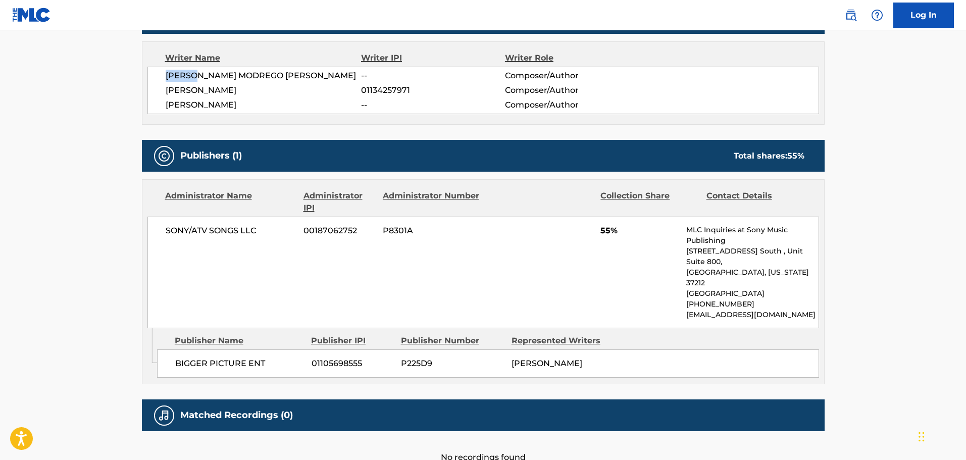
click at [184, 73] on span "[PERSON_NAME] MODREGO [PERSON_NAME]" at bounding box center [264, 76] width 196 height 12
click at [182, 88] on span "[PERSON_NAME]" at bounding box center [264, 90] width 196 height 12
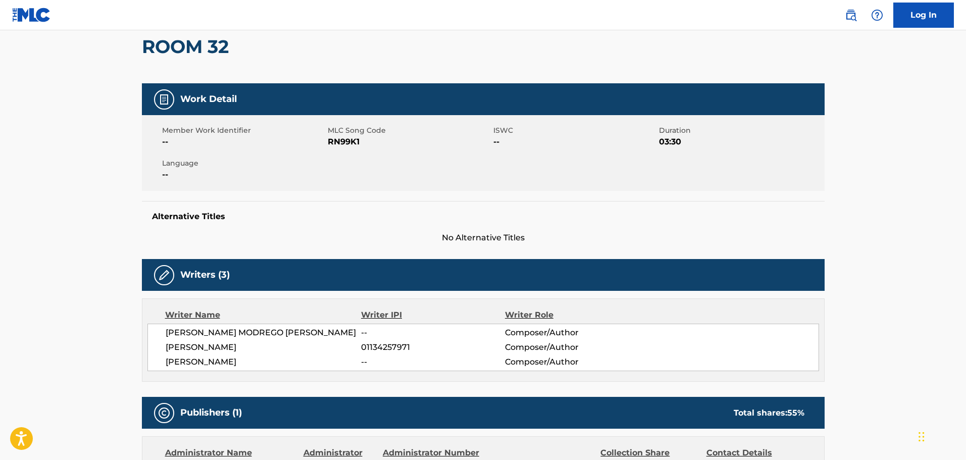
scroll to position [0, 0]
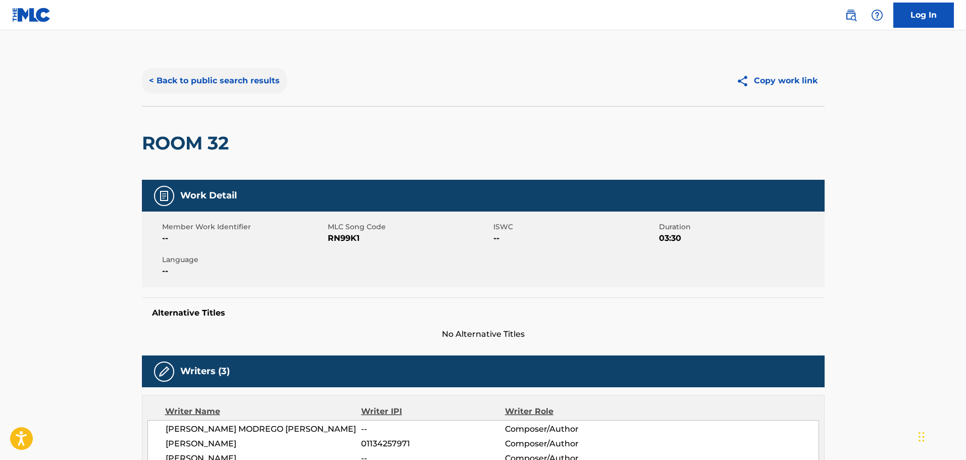
click at [181, 72] on button "< Back to public search results" at bounding box center [214, 80] width 145 height 25
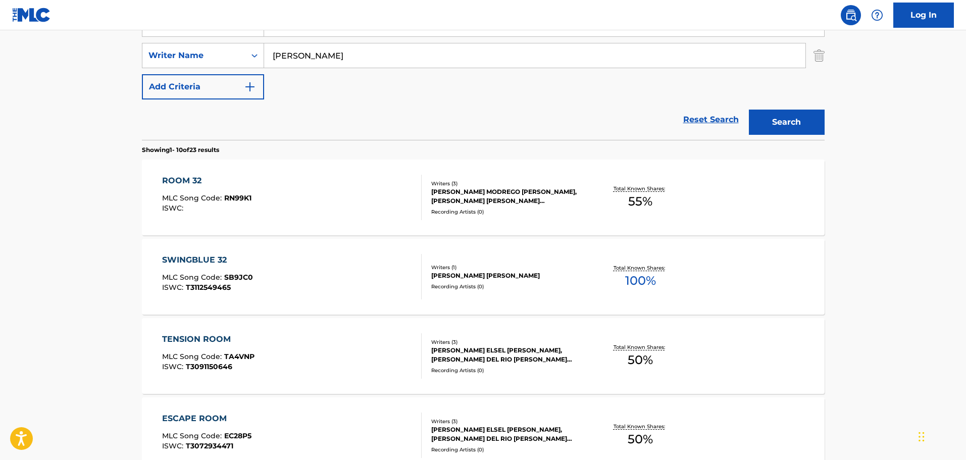
scroll to position [163, 0]
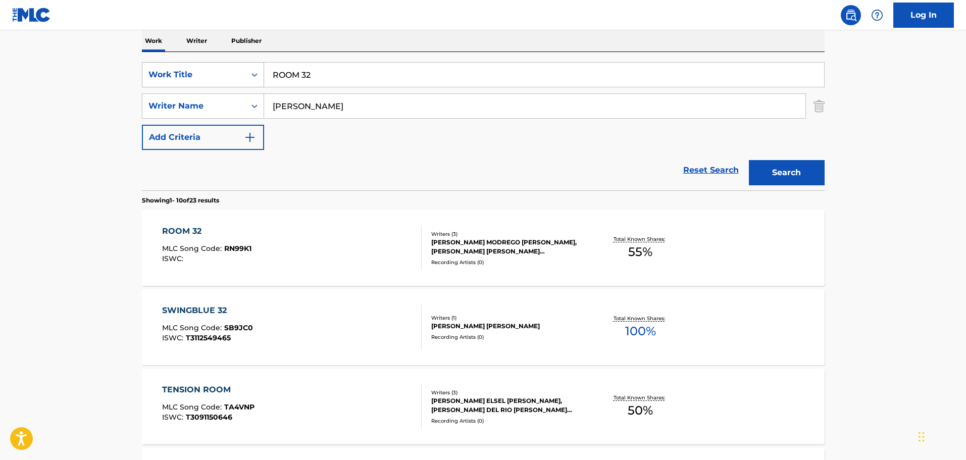
drag, startPoint x: 333, startPoint y: 75, endPoint x: 226, endPoint y: 71, distance: 106.7
click at [227, 71] on div "SearchWithCriteriaed81fab9-7420-4dbd-b5ed-48218f377ffd Work Title ROOM 32" at bounding box center [483, 74] width 683 height 25
type input "NOBODY"
type input "[PERSON_NAME]"
click at [749, 160] on button "Search" at bounding box center [787, 172] width 76 height 25
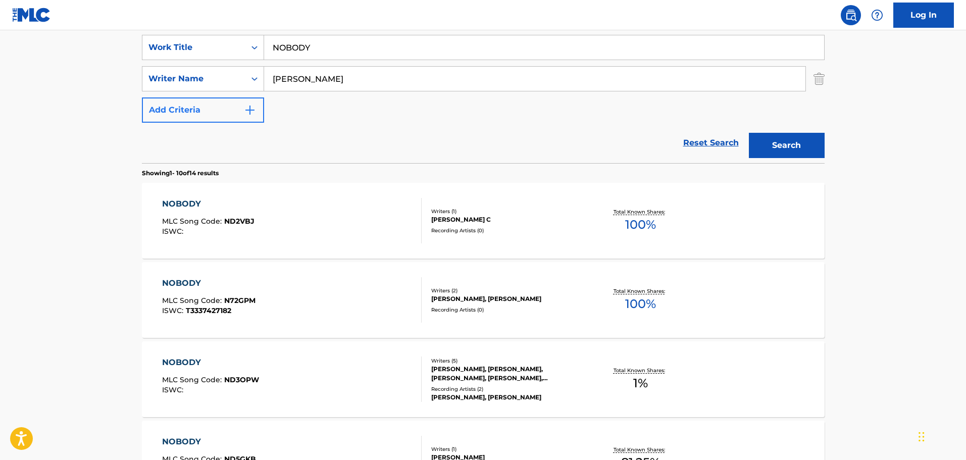
scroll to position [365, 0]
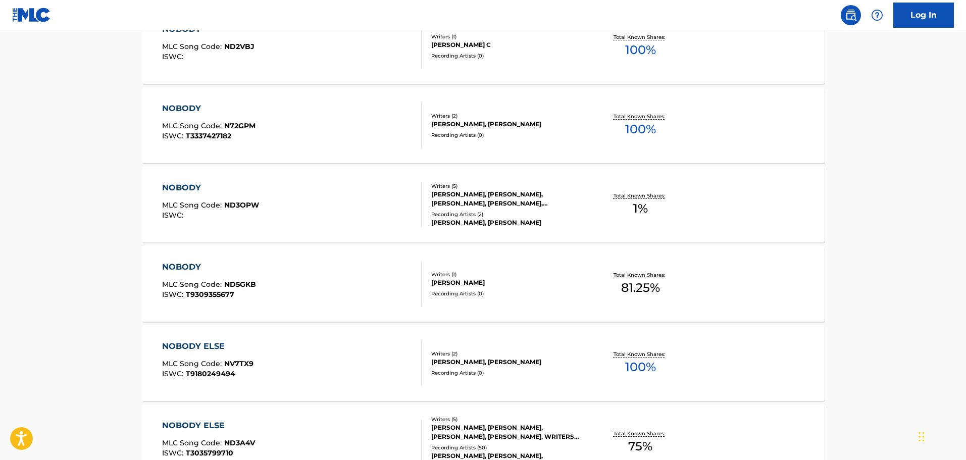
click at [310, 121] on div "NOBODY MLC Song Code : N72GPM ISWC : T3337427182" at bounding box center [292, 125] width 260 height 45
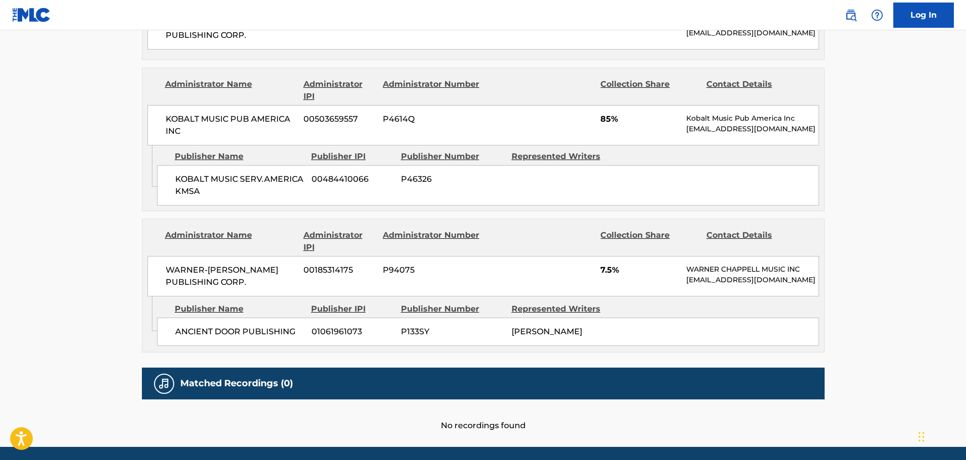
scroll to position [585, 0]
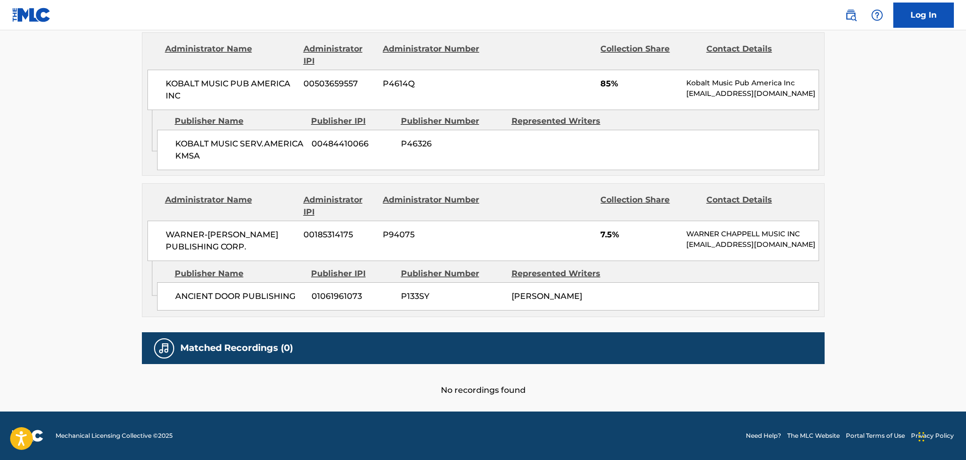
click at [169, 70] on div "KOBALT MUSIC PUB AMERICA INC 00503659557 P4614Q 85% Kobalt Music Pub America In…" at bounding box center [484, 90] width 672 height 40
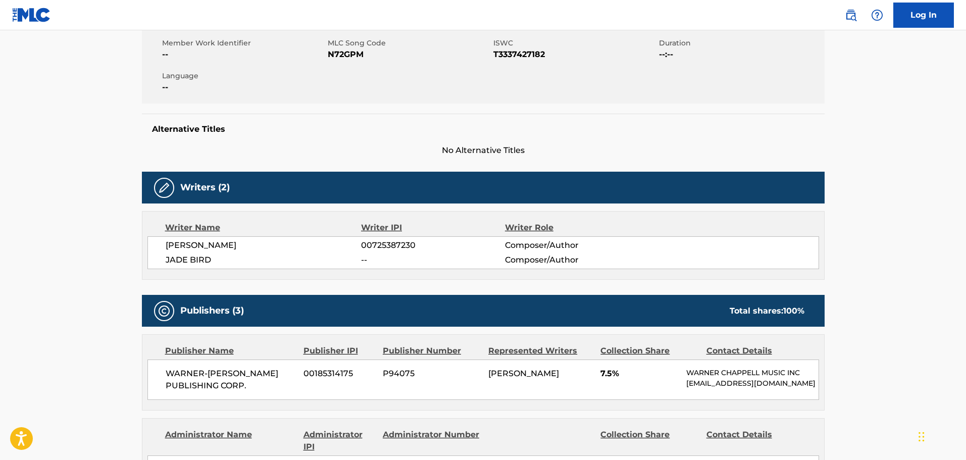
scroll to position [130, 0]
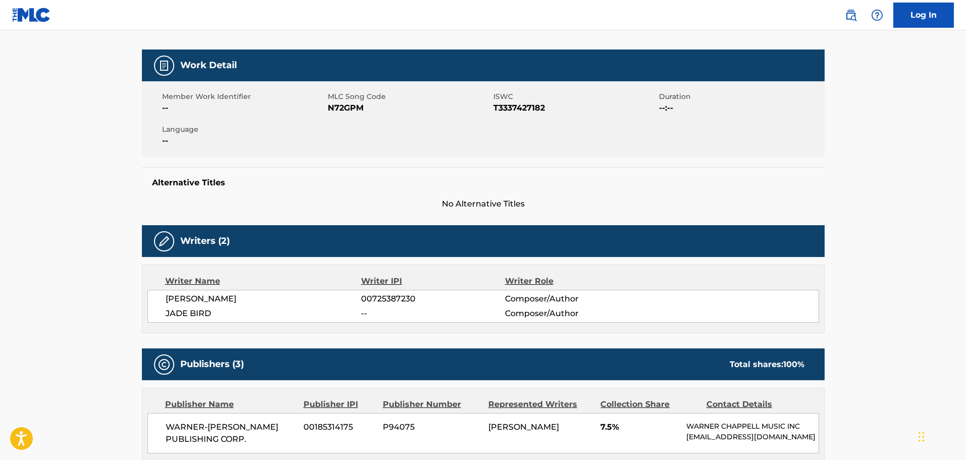
click at [496, 111] on span "T3337427182" at bounding box center [575, 108] width 163 height 12
click at [512, 108] on span "T3337427182" at bounding box center [575, 108] width 163 height 12
copy span "T3337427182"
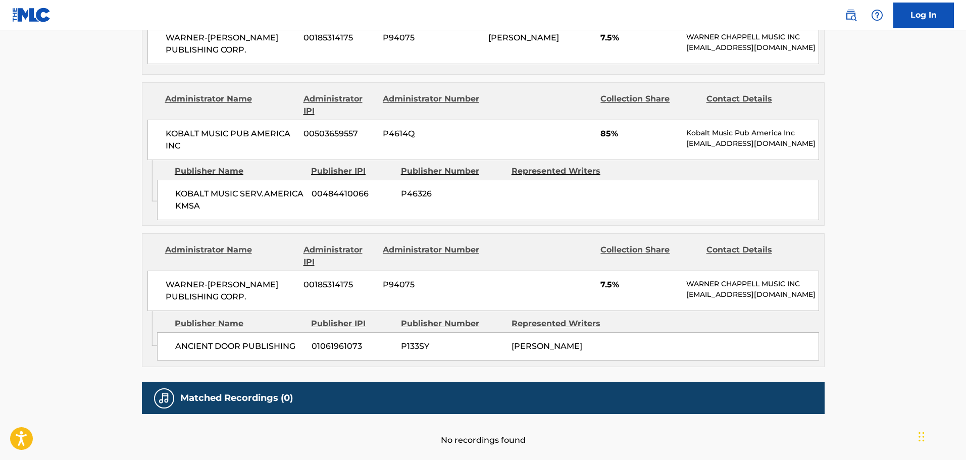
scroll to position [585, 0]
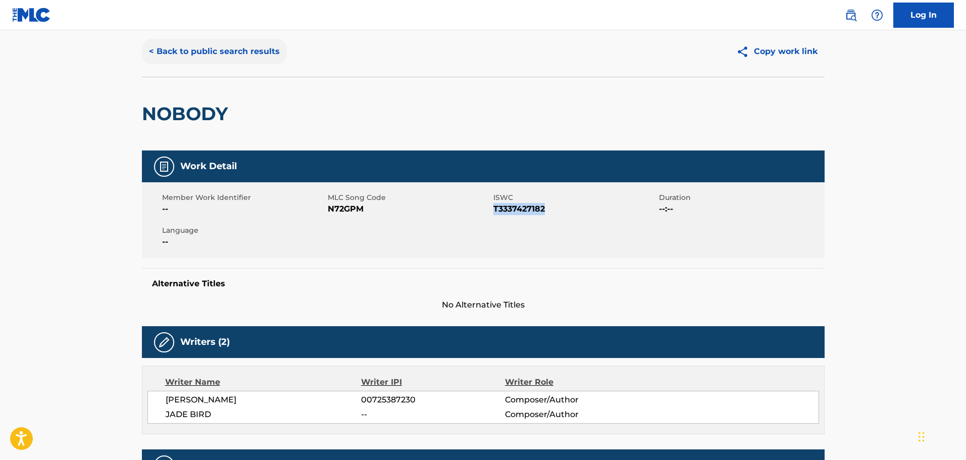
click at [221, 57] on button "< Back to public search results" at bounding box center [214, 51] width 145 height 25
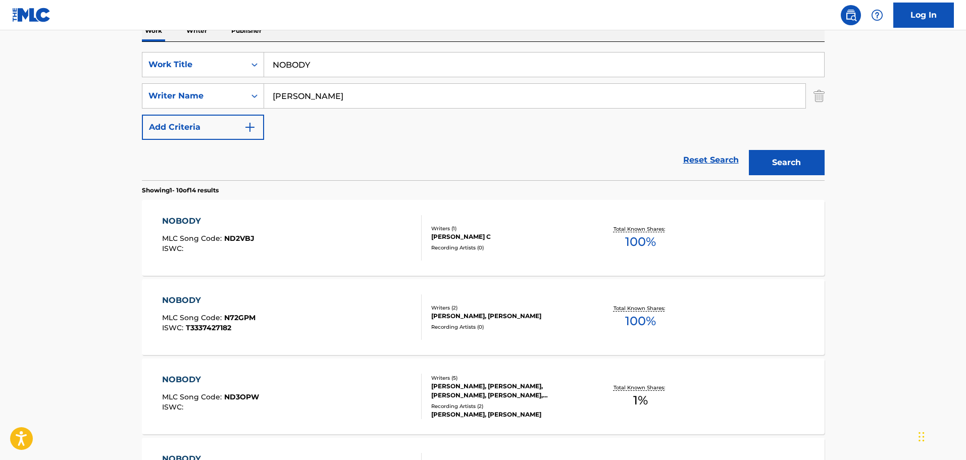
scroll to position [170, 0]
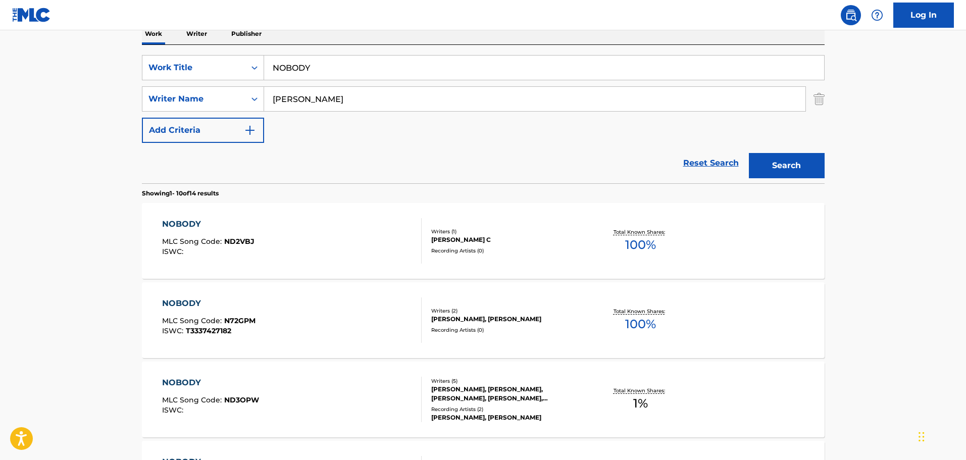
drag, startPoint x: 344, startPoint y: 63, endPoint x: 190, endPoint y: 50, distance: 154.6
click at [190, 50] on div "SearchWithCriteriaed81fab9-7420-4dbd-b5ed-48218f377ffd Work Title NOBODY Search…" at bounding box center [483, 114] width 683 height 138
type input "PLASTIC BOX"
drag, startPoint x: 337, startPoint y: 104, endPoint x: 260, endPoint y: 86, distance: 79.4
click at [260, 86] on div "SearchWithCriteriaed81fab9-7420-4dbd-b5ed-48218f377ffd Work Title PLASTIC BOX S…" at bounding box center [483, 99] width 683 height 88
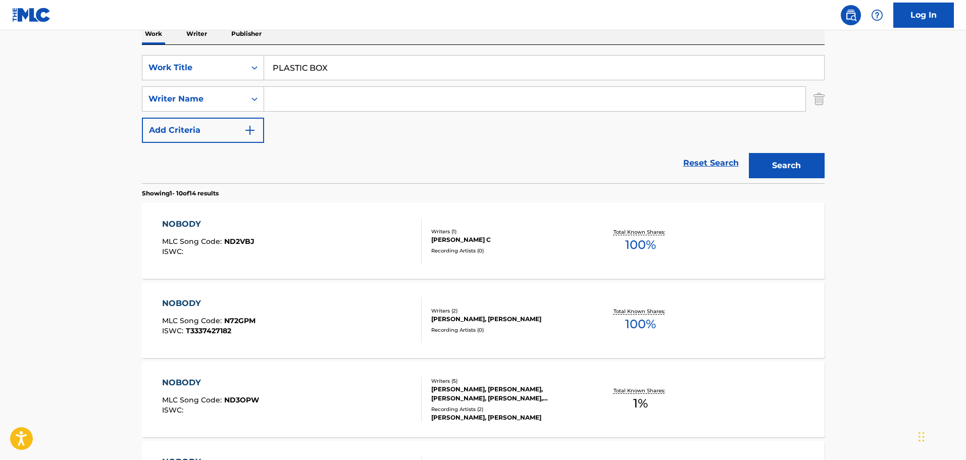
drag, startPoint x: 278, startPoint y: 81, endPoint x: 270, endPoint y: 98, distance: 18.8
paste input "[PERSON_NAME]"
type input "[PERSON_NAME]"
click at [753, 168] on button "Search" at bounding box center [787, 165] width 76 height 25
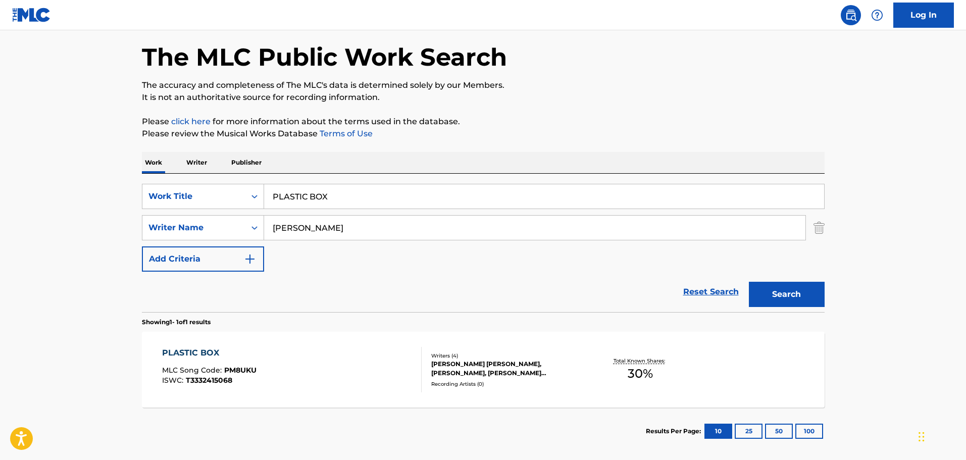
scroll to position [89, 0]
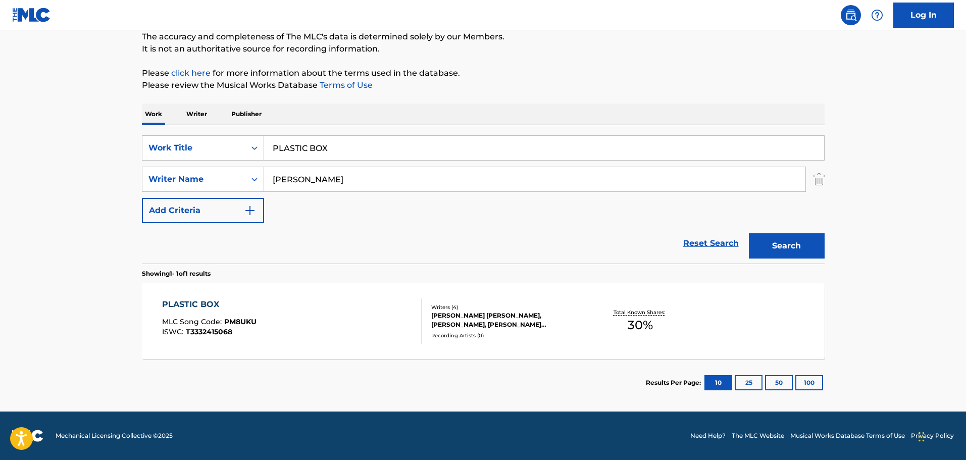
click at [374, 308] on div "PLASTIC BOX MLC Song Code : PM8UKU ISWC : T3332415068" at bounding box center [292, 321] width 260 height 45
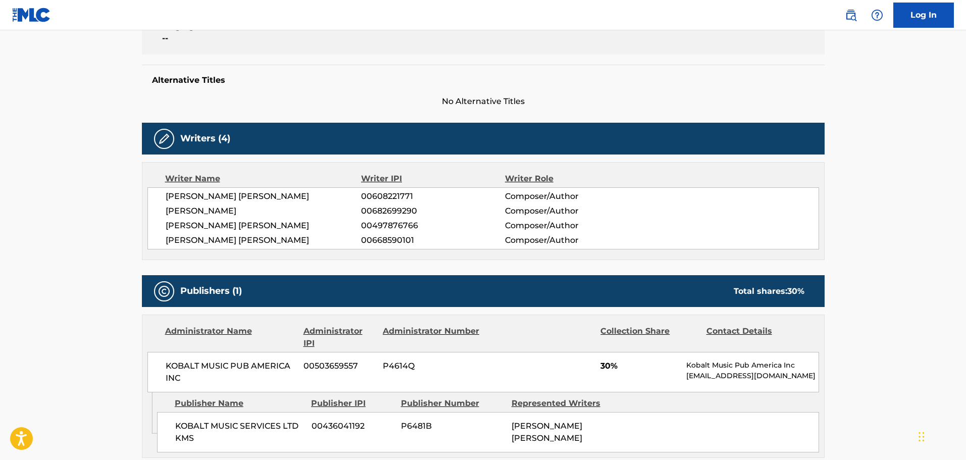
scroll to position [222, 0]
